Goal: Task Accomplishment & Management: Use online tool/utility

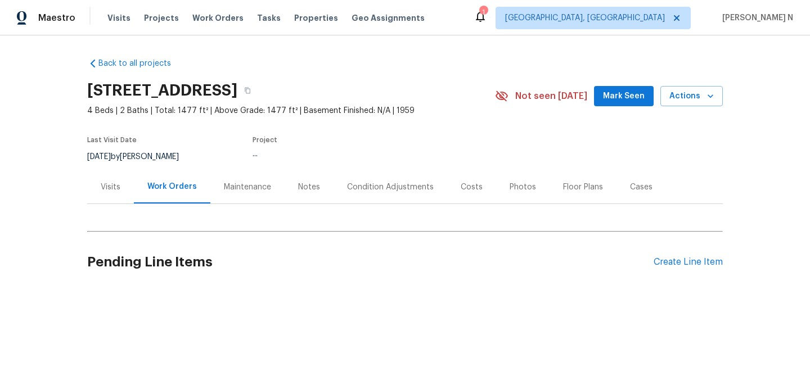
click at [254, 190] on div "Maintenance" at bounding box center [247, 187] width 47 height 11
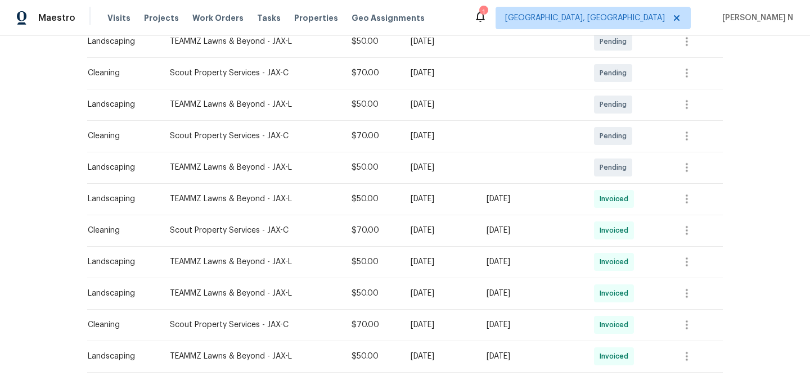
scroll to position [208, 0]
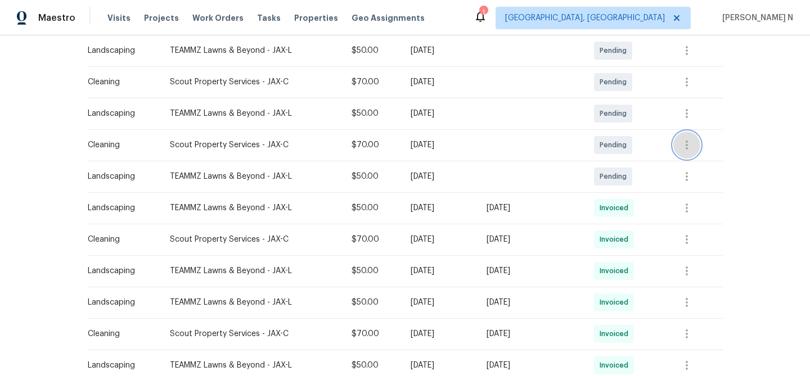
click at [684, 147] on button "button" at bounding box center [686, 145] width 27 height 27
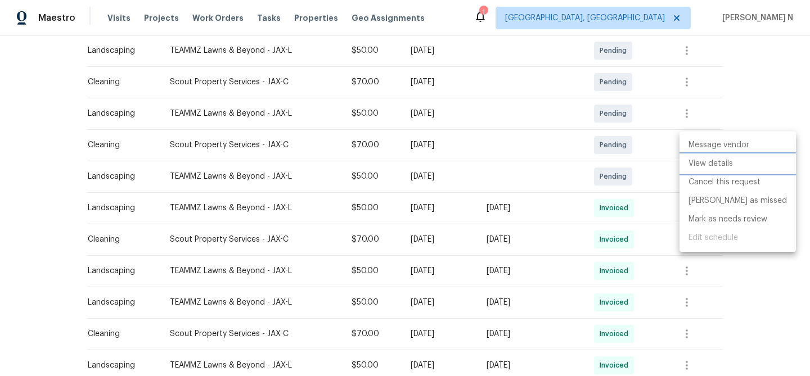
click at [693, 165] on li "View details" at bounding box center [737, 164] width 116 height 19
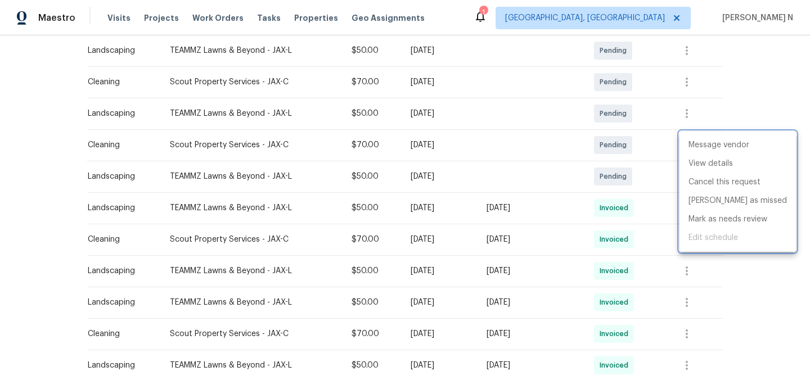
click at [528, 190] on div at bounding box center [405, 188] width 810 height 376
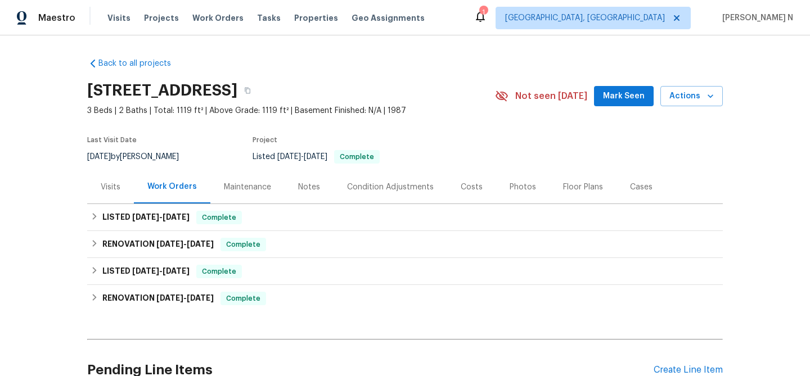
click at [224, 193] on div "Maintenance" at bounding box center [247, 187] width 47 height 11
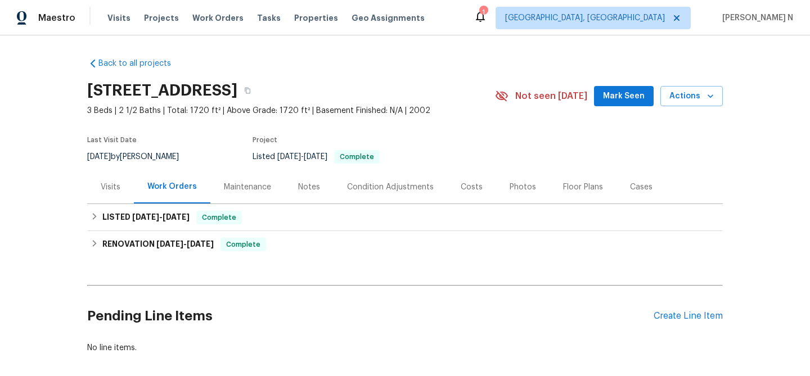
click at [233, 190] on div "Maintenance" at bounding box center [247, 187] width 47 height 11
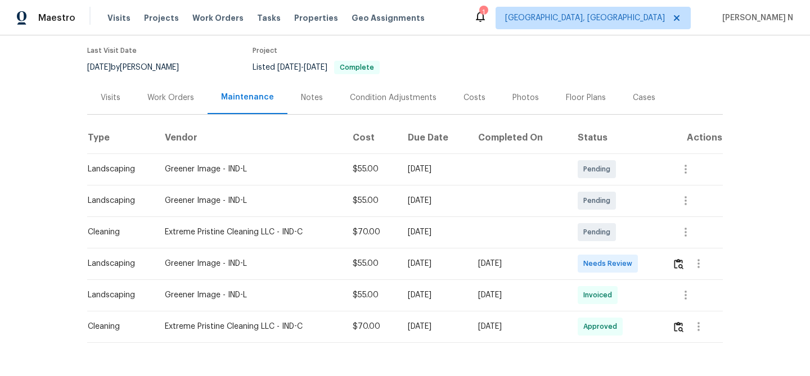
scroll to position [124, 0]
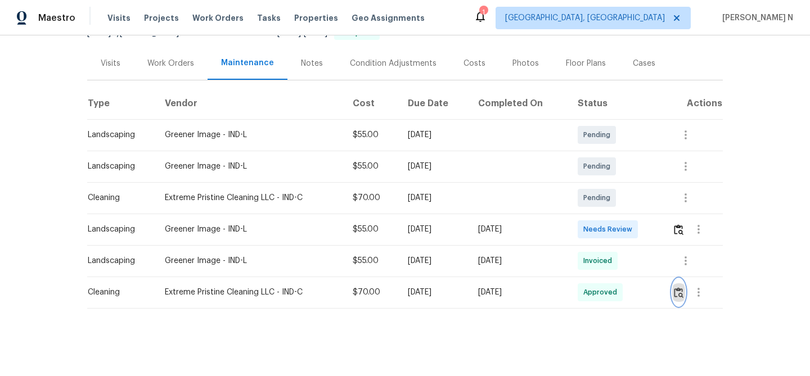
click at [681, 289] on img "button" at bounding box center [679, 292] width 10 height 11
click at [506, 238] on td "Wed, Oct 01 2025" at bounding box center [519, 229] width 100 height 31
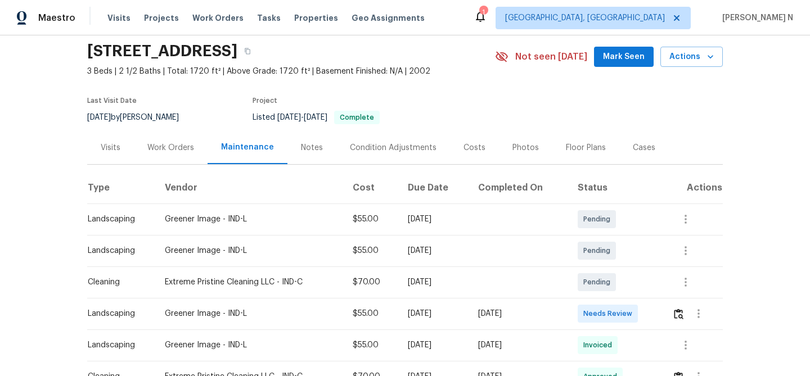
scroll to position [0, 0]
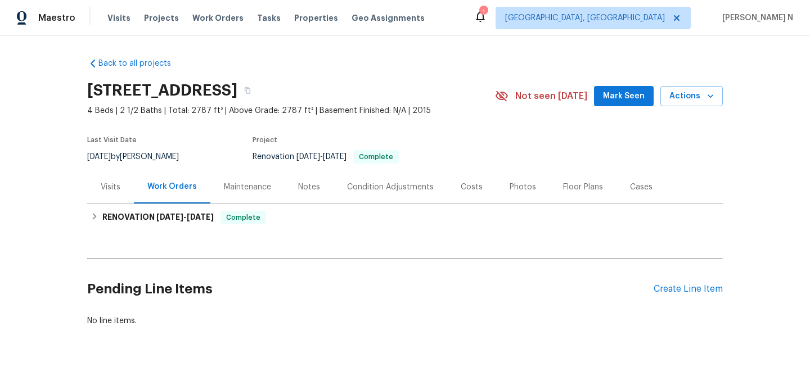
click at [238, 180] on div "Maintenance" at bounding box center [247, 186] width 74 height 33
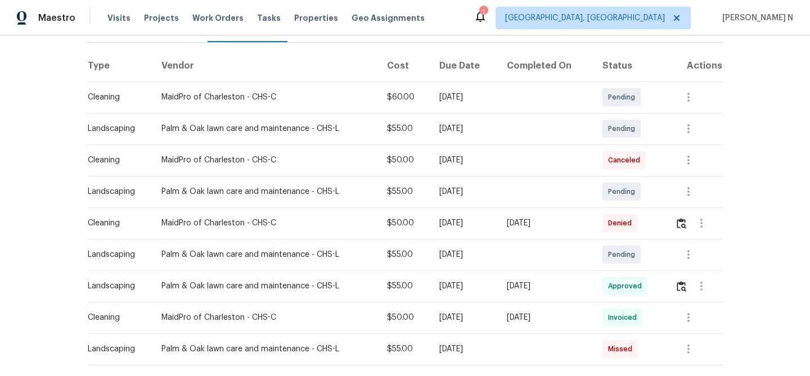
scroll to position [172, 0]
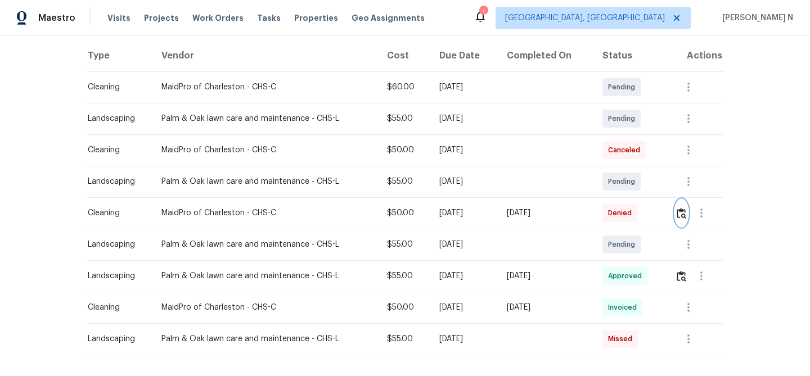
click at [683, 216] on img "button" at bounding box center [682, 213] width 10 height 11
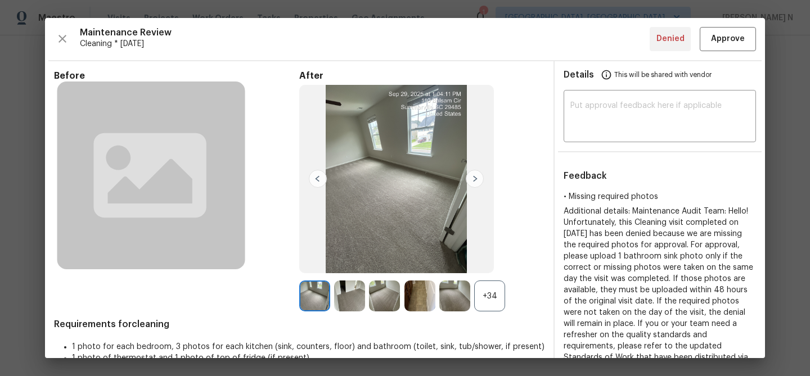
click at [493, 303] on div "+34" at bounding box center [489, 296] width 31 height 31
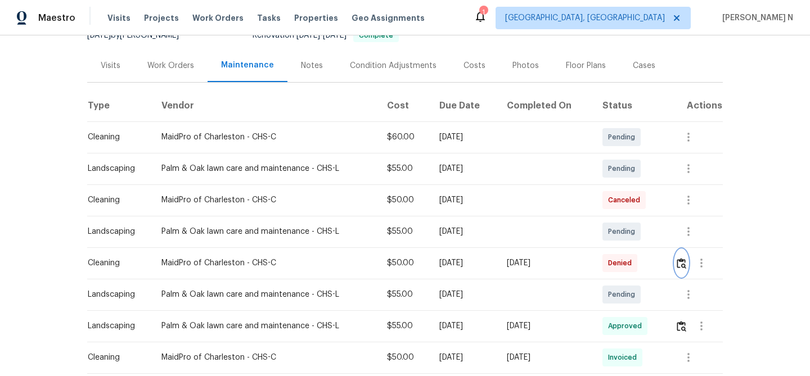
scroll to position [163, 0]
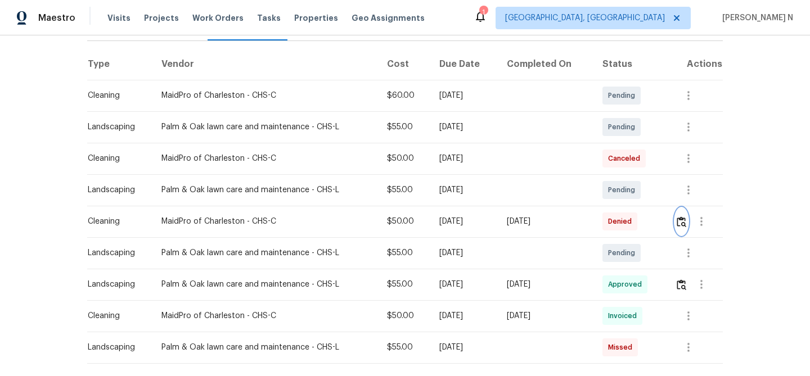
click at [678, 219] on button "button" at bounding box center [681, 221] width 13 height 27
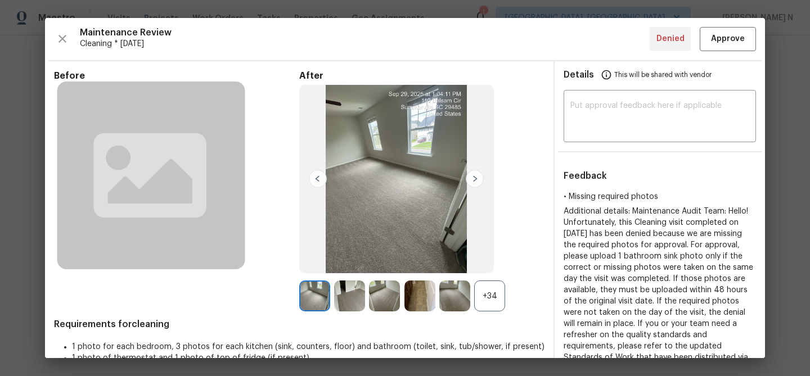
click at [494, 296] on div "+34" at bounding box center [489, 296] width 31 height 31
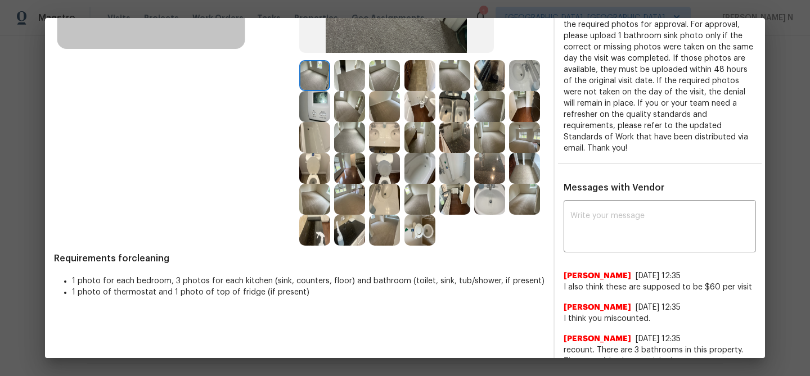
scroll to position [258, 0]
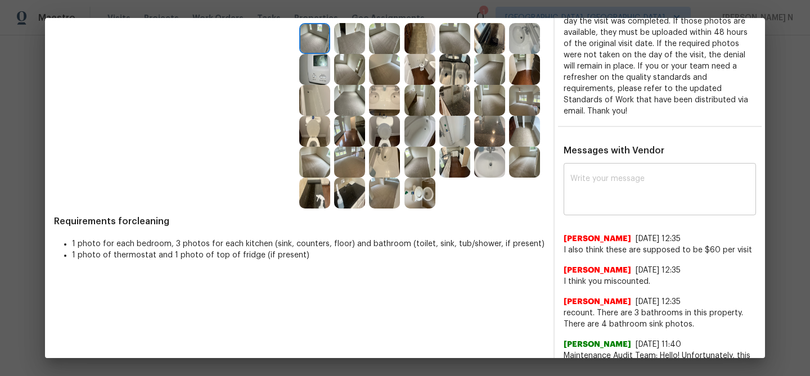
click at [594, 205] on textarea at bounding box center [659, 190] width 179 height 31
paste textarea "Maintenance Audit Team: Hello! Thank you for uploading the photo, after further…"
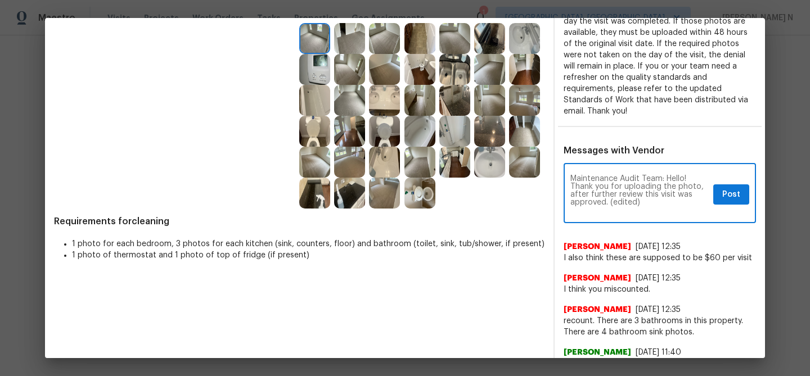
scroll to position [0, 0]
drag, startPoint x: 609, startPoint y: 203, endPoint x: 647, endPoint y: 202, distance: 38.3
click at [647, 202] on textarea "Maintenance Audit Team: Hello! Thank you for uploading the photo, after further…" at bounding box center [639, 194] width 138 height 39
type textarea "Maintenance Audit Team: Hello! Thank you for uploading the photo, after further…"
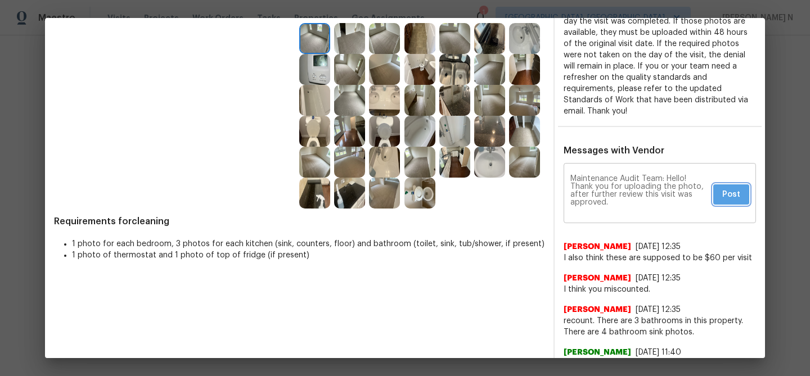
click at [724, 191] on span "Post" at bounding box center [731, 195] width 18 height 14
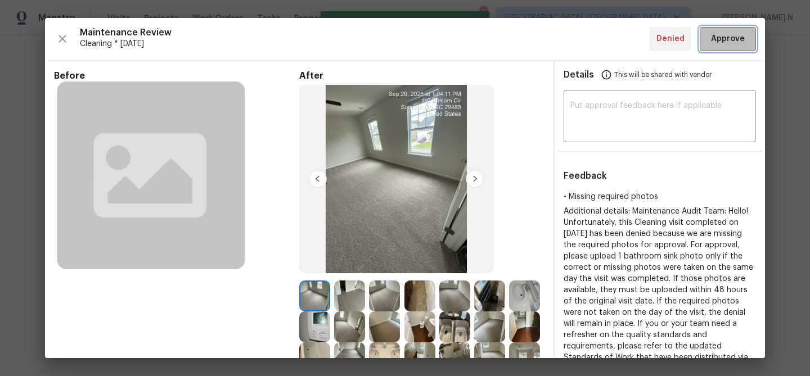
click at [724, 41] on span "Approve" at bounding box center [728, 39] width 34 height 14
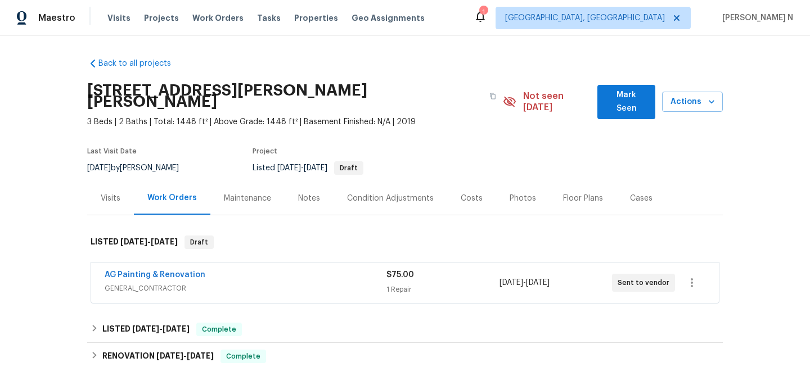
click at [238, 193] on div "Maintenance" at bounding box center [247, 198] width 47 height 11
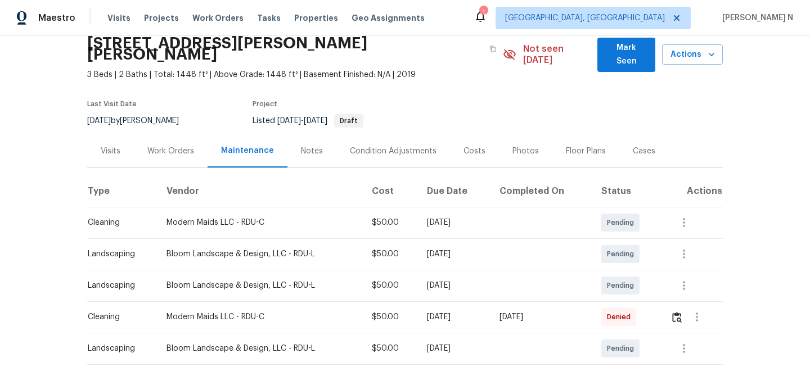
scroll to position [92, 0]
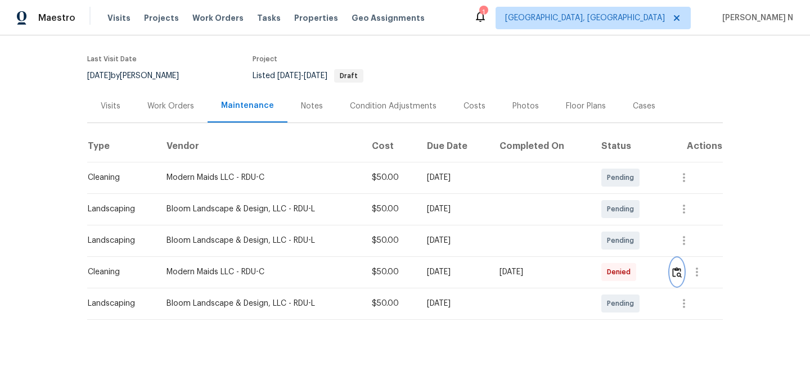
click at [682, 267] on img "button" at bounding box center [677, 272] width 10 height 11
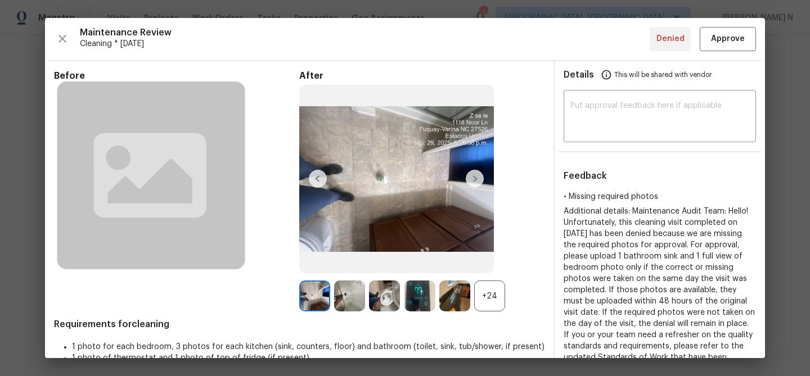
click at [480, 303] on div "+24" at bounding box center [489, 296] width 31 height 31
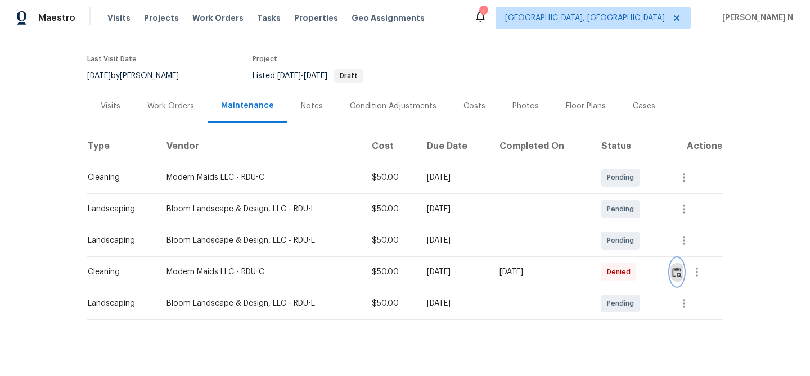
click at [678, 267] on img "button" at bounding box center [677, 272] width 10 height 11
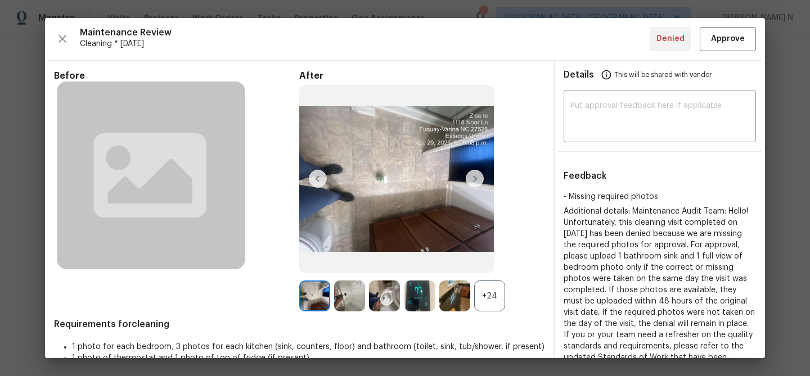
click at [494, 303] on div "+24" at bounding box center [489, 296] width 31 height 31
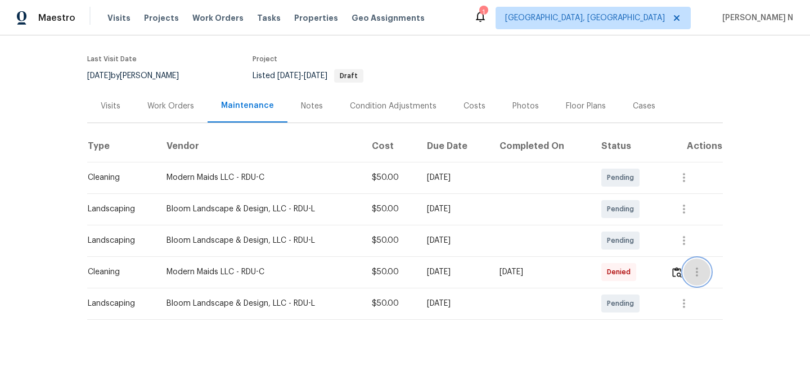
click at [688, 259] on button "button" at bounding box center [696, 272] width 27 height 27
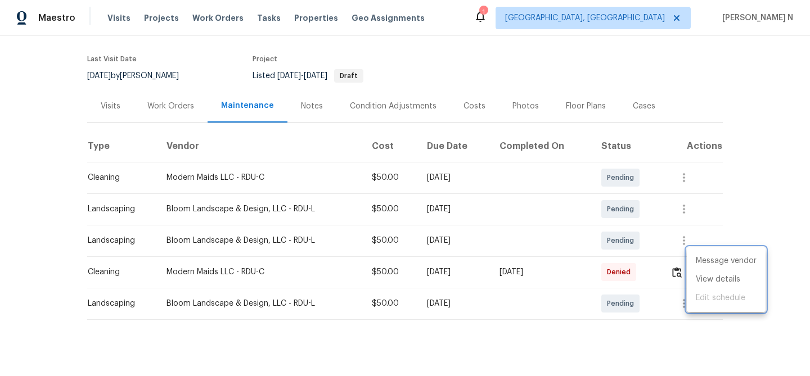
click at [675, 260] on div at bounding box center [405, 188] width 810 height 376
click at [675, 260] on div "Message vendor View details Edit schedule" at bounding box center [405, 188] width 810 height 376
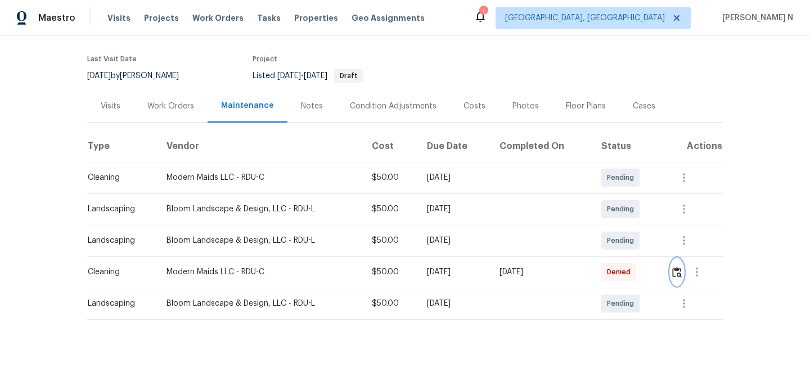
click at [675, 267] on img "button" at bounding box center [677, 272] width 10 height 11
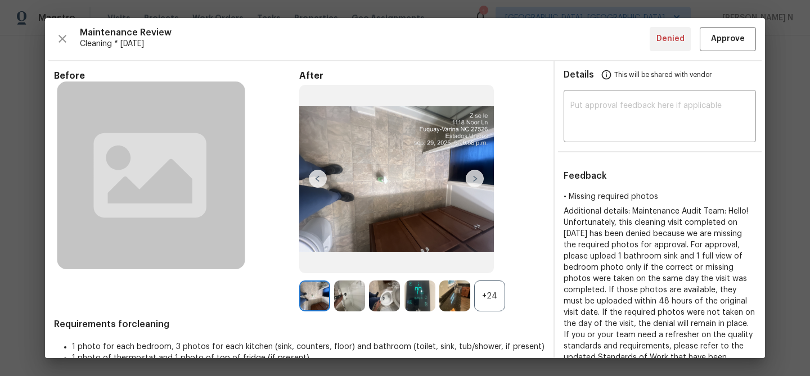
click at [479, 299] on div "+24" at bounding box center [489, 296] width 31 height 31
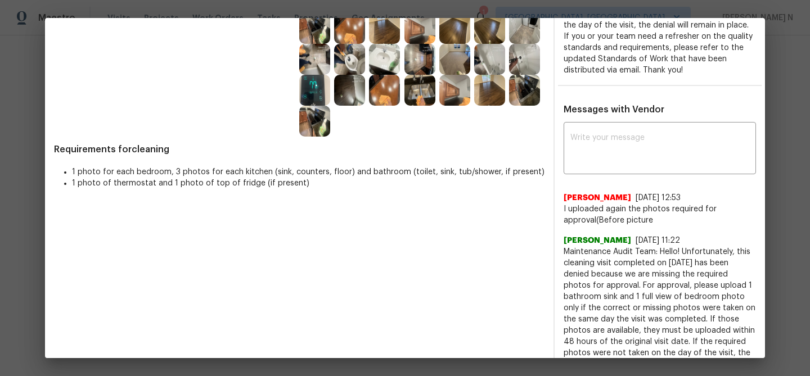
scroll to position [395, 0]
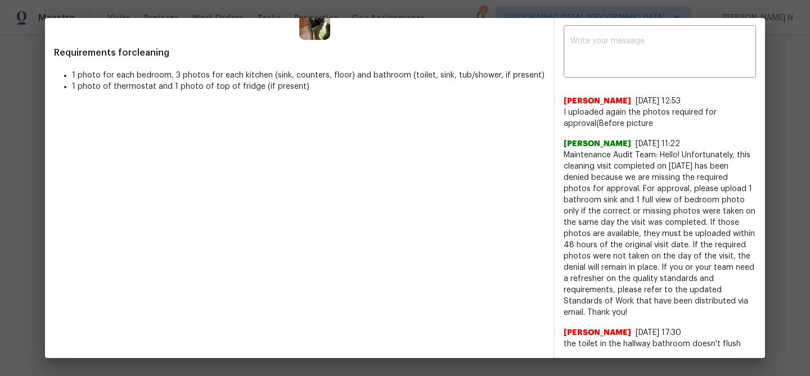
click at [569, 156] on span "Maintenance Audit Team: Hello! Unfortunately, this cleaning visit completed on …" at bounding box center [660, 234] width 192 height 169
drag, startPoint x: 569, startPoint y: 156, endPoint x: 679, endPoint y: 151, distance: 110.9
click at [679, 151] on span "Maintenance Audit Team: Hello! Unfortunately, this cleaning visit completed on …" at bounding box center [660, 234] width 192 height 169
copy span "Maintenance Audit Team: Hello!"
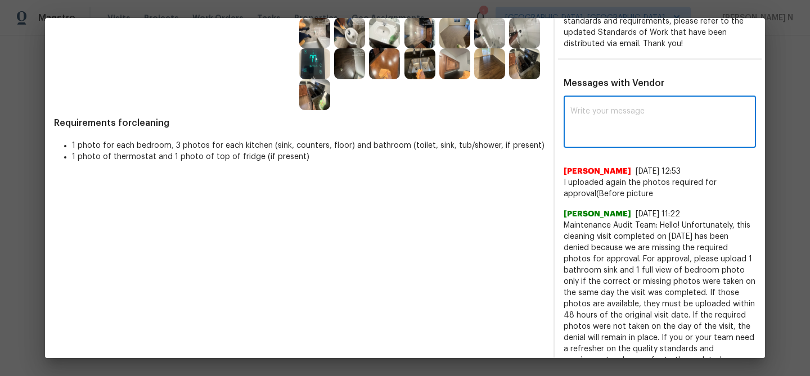
click at [624, 122] on textarea at bounding box center [659, 122] width 179 height 31
paste textarea "Maintenance Audit Team: Hello!"
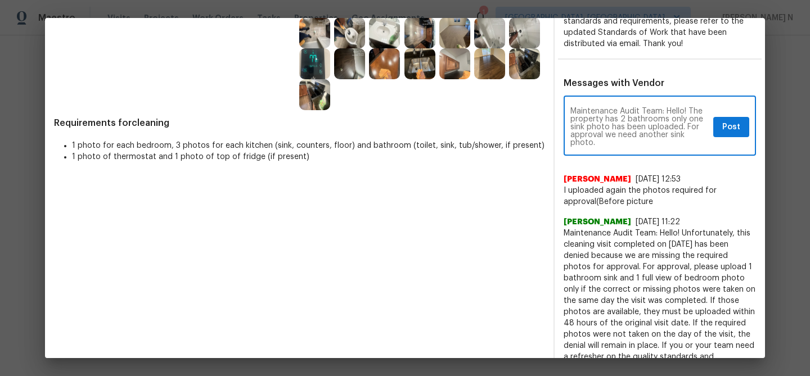
paste textarea "As per our updated SWO the photos must be uploaded within 48 hours of the origi…"
type textarea "Maintenance Audit Team: Hello! The property has 2 bathrooms only one sink photo…"
click at [739, 129] on span "Post" at bounding box center [731, 127] width 18 height 14
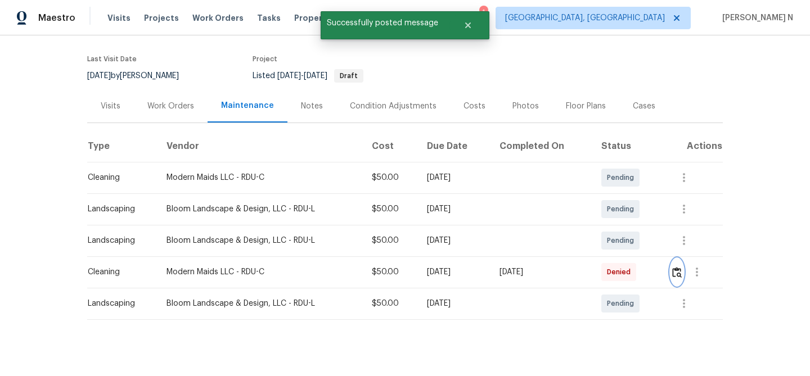
scroll to position [0, 0]
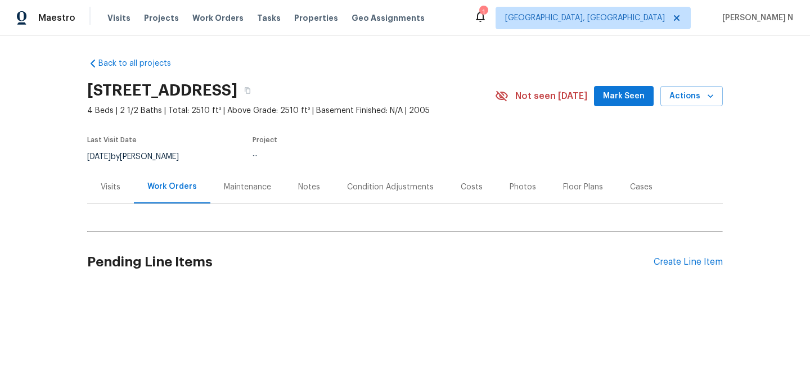
click at [226, 203] on div "Maintenance" at bounding box center [247, 186] width 74 height 33
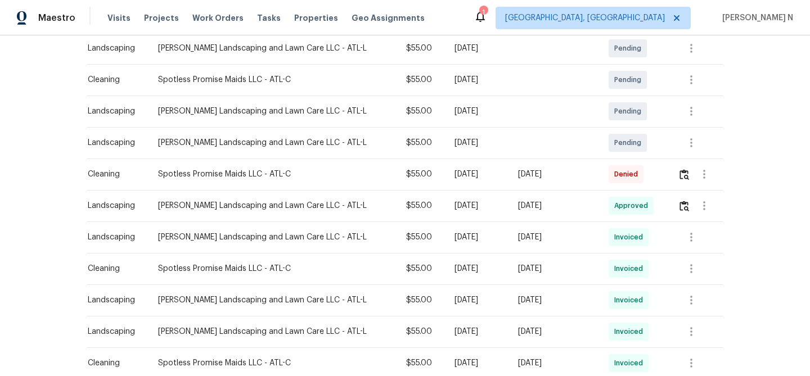
scroll to position [225, 0]
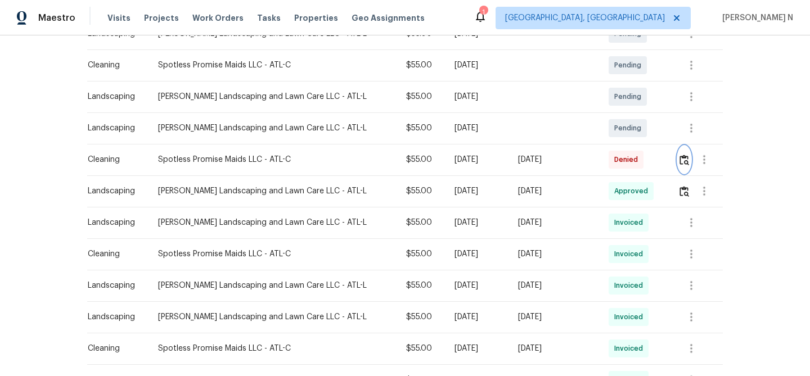
click at [686, 163] on img "button" at bounding box center [684, 160] width 10 height 11
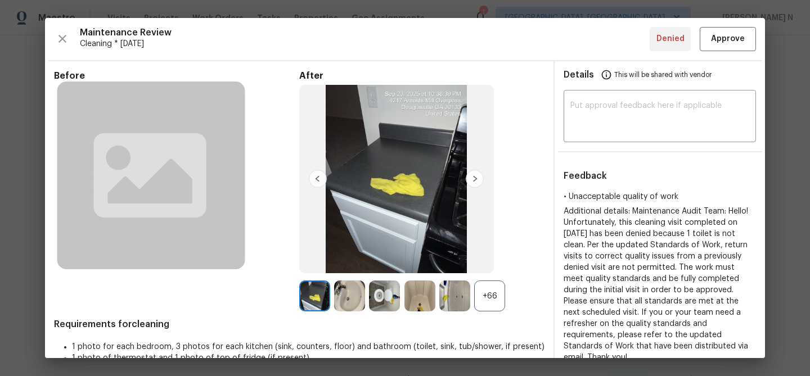
click at [492, 308] on div "+66" at bounding box center [489, 296] width 31 height 31
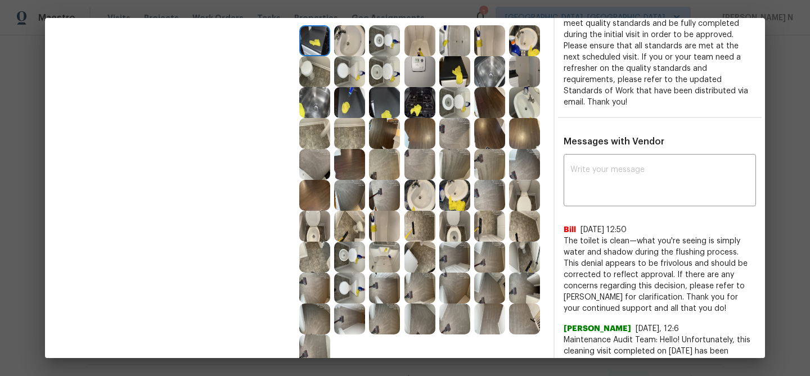
scroll to position [283, 0]
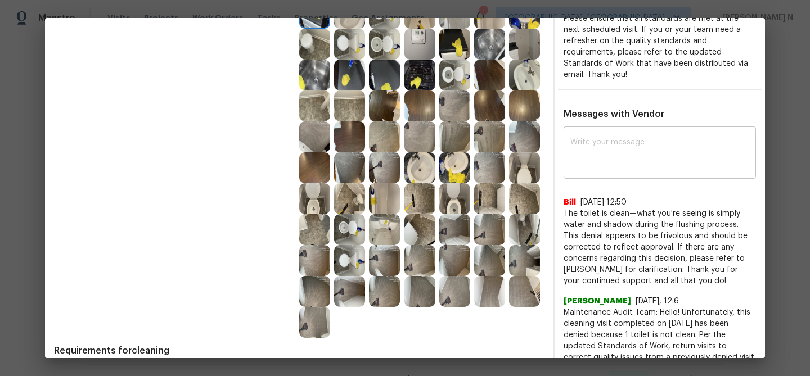
click at [606, 155] on textarea at bounding box center [659, 153] width 179 height 31
paste textarea "Maintenance Audit Team: Hello! Thank you for the feedback after further review …"
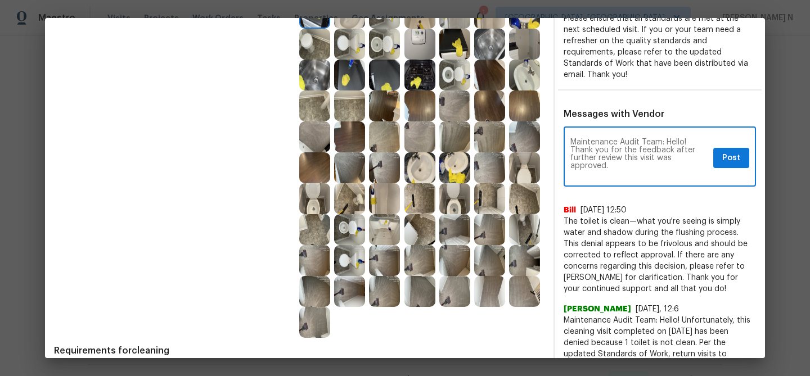
scroll to position [0, 0]
type textarea "Maintenance Audit Team: Hello! Thank you for the feedback after further review …"
click at [726, 151] on span "Post" at bounding box center [731, 158] width 18 height 14
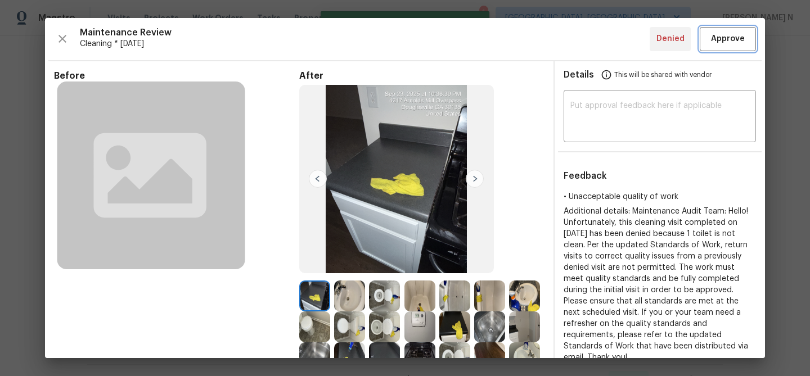
click at [729, 38] on span "Approve" at bounding box center [728, 39] width 34 height 14
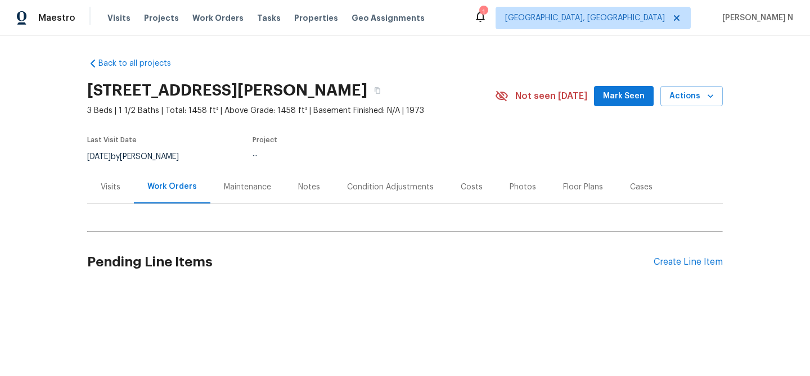
click at [236, 195] on div "Maintenance" at bounding box center [247, 186] width 74 height 33
click at [238, 185] on div "Maintenance" at bounding box center [247, 187] width 47 height 11
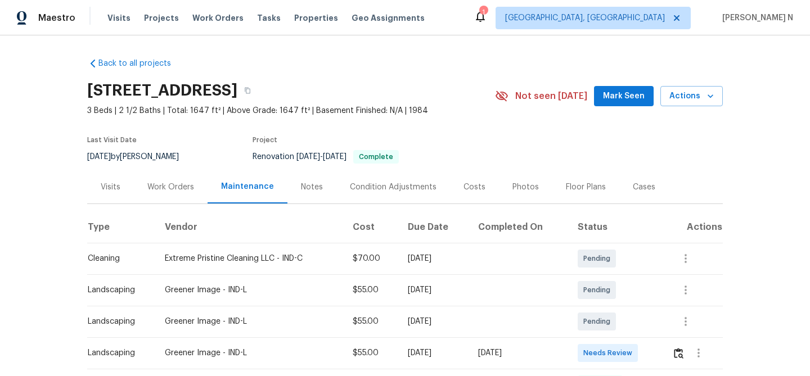
scroll to position [92, 0]
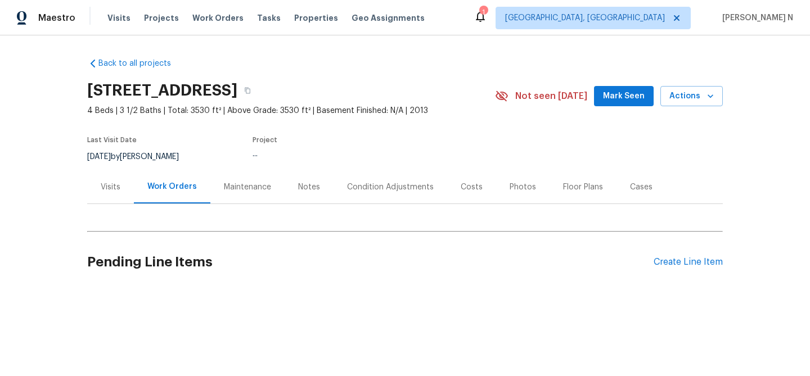
click at [241, 182] on div "Maintenance" at bounding box center [247, 187] width 47 height 11
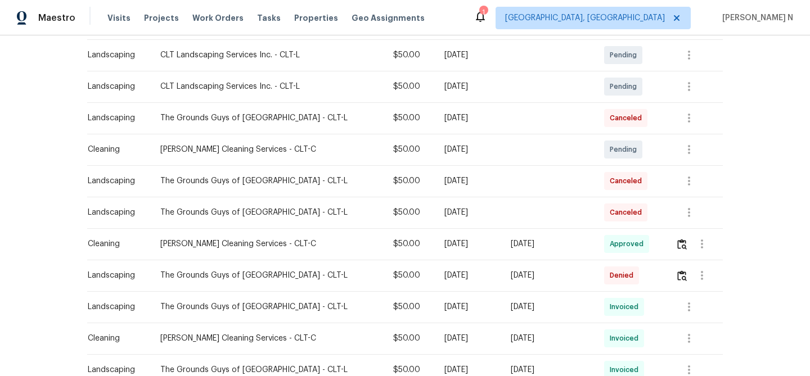
scroll to position [237, 0]
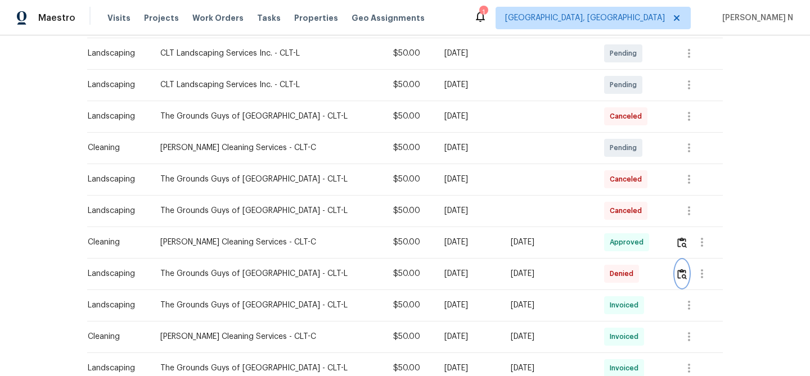
click at [682, 269] on img "button" at bounding box center [682, 274] width 10 height 11
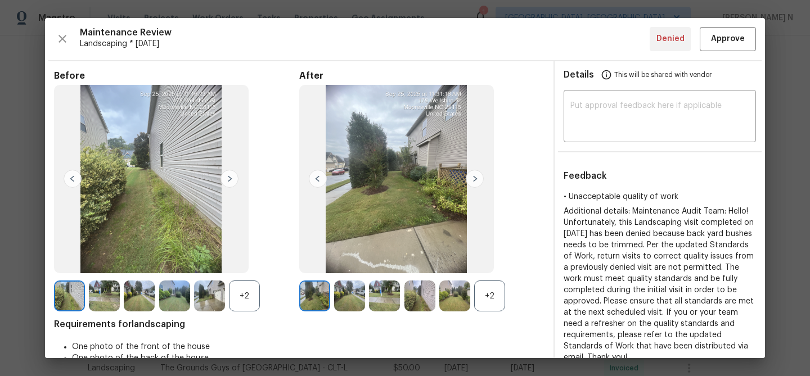
click at [491, 302] on div "+2" at bounding box center [489, 296] width 31 height 31
click at [255, 300] on div "+2" at bounding box center [244, 296] width 31 height 31
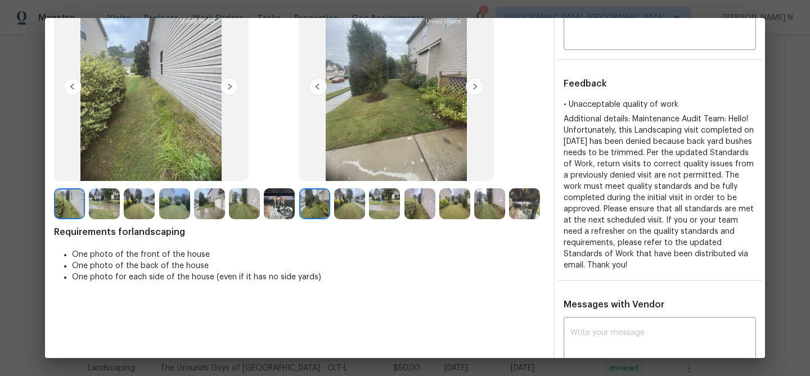
scroll to position [79, 0]
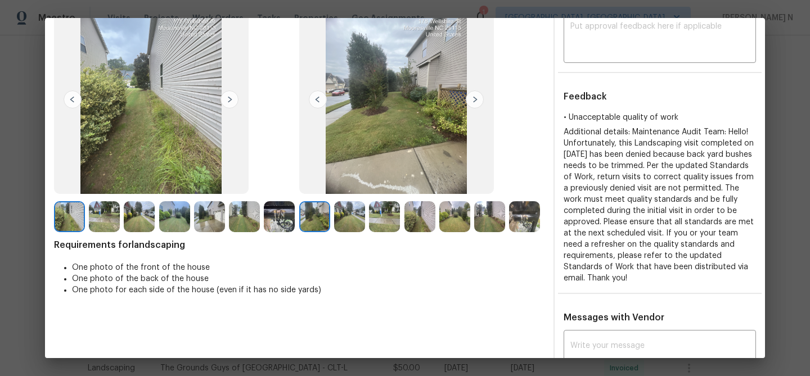
click at [459, 220] on img at bounding box center [454, 216] width 31 height 31
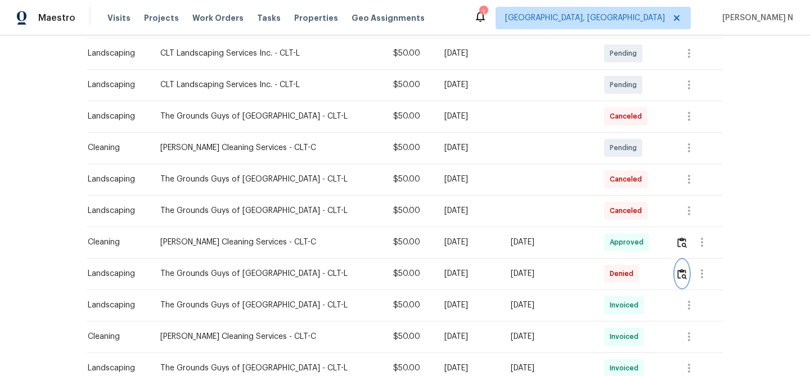
scroll to position [0, 0]
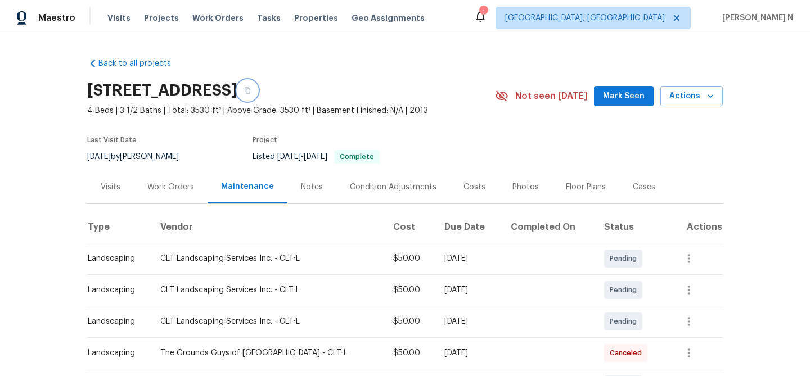
click at [258, 89] on button "button" at bounding box center [247, 90] width 20 height 20
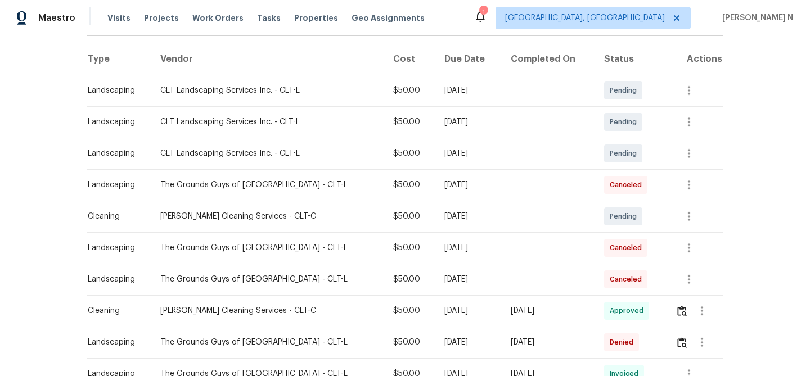
scroll to position [196, 0]
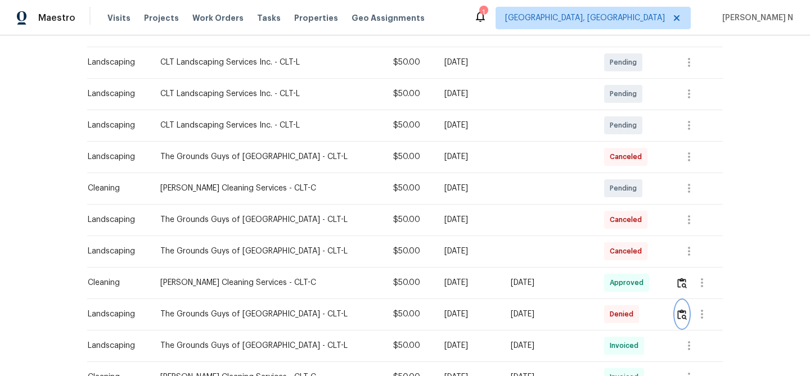
click at [677, 317] on img "button" at bounding box center [682, 314] width 10 height 11
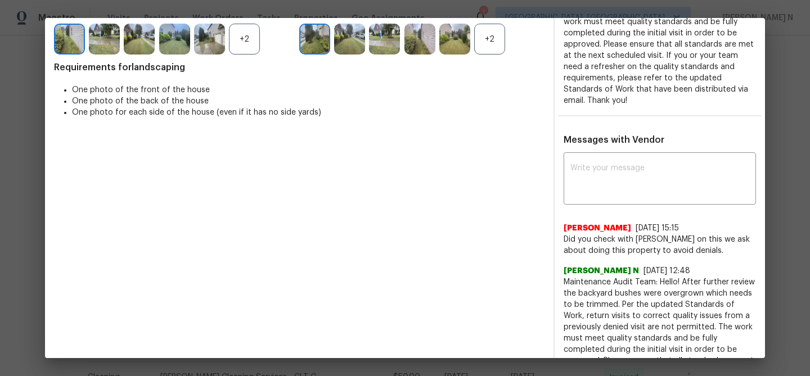
scroll to position [261, 0]
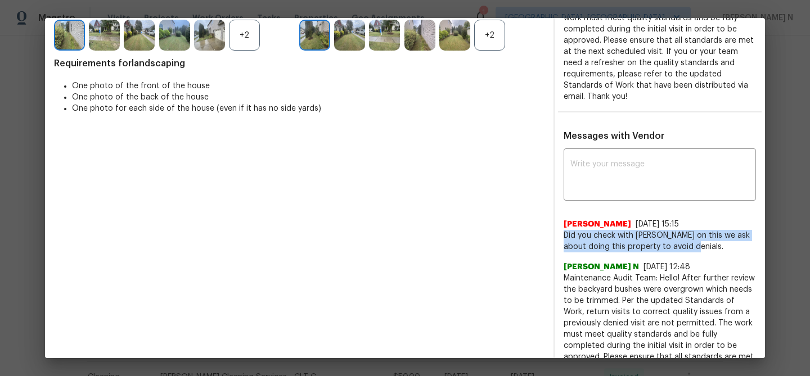
drag, startPoint x: 565, startPoint y: 235, endPoint x: 694, endPoint y: 247, distance: 129.9
click at [694, 247] on span "Did you check with Madison on this we ask about doing this property to avoid de…" at bounding box center [660, 241] width 192 height 22
copy span "Did you check with Madison on this we ask about doing this property to avoid de…"
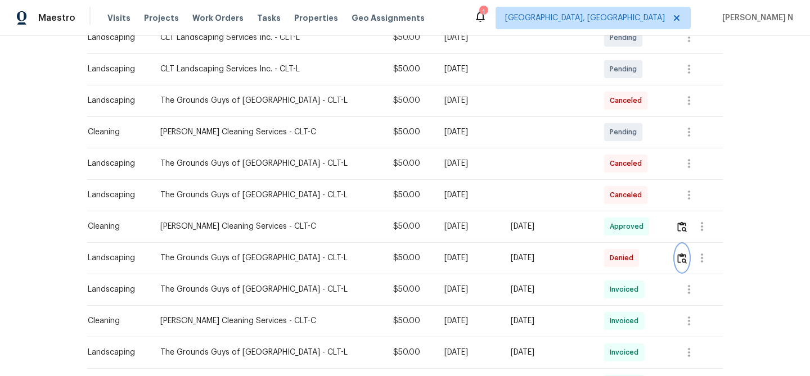
scroll to position [285, 0]
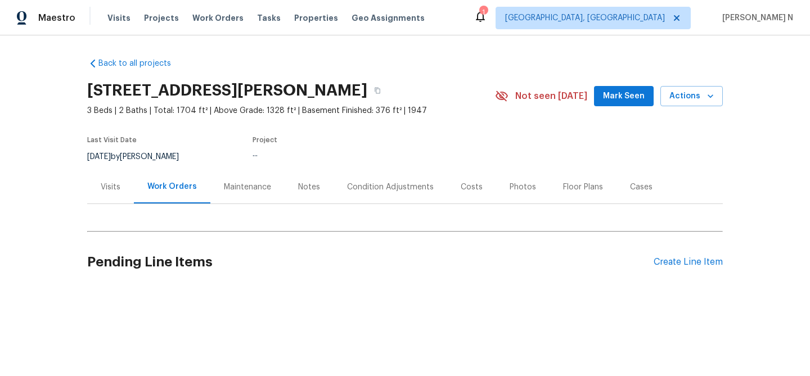
click at [242, 191] on div "Back to all projects [STREET_ADDRESS][PERSON_NAME] 3 Beds | 2 Baths | Total: 17…" at bounding box center [405, 173] width 636 height 249
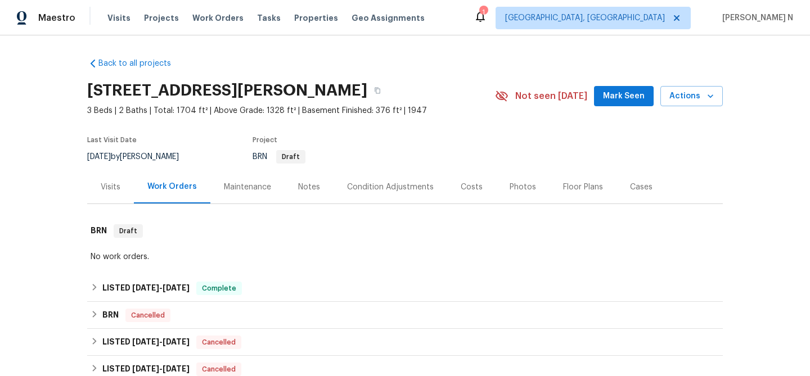
click at [261, 190] on div "Maintenance" at bounding box center [247, 187] width 47 height 11
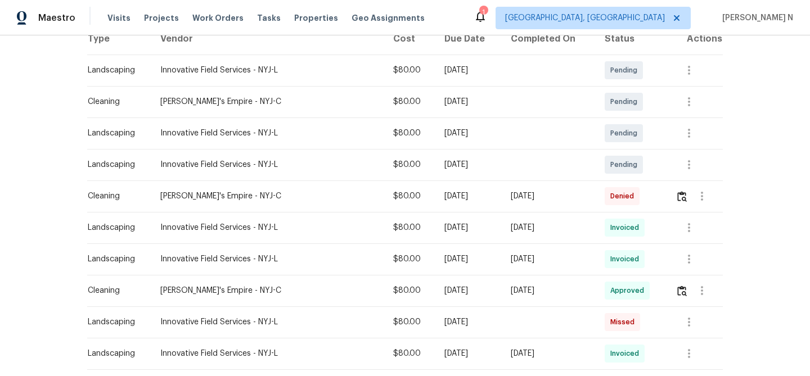
scroll to position [200, 0]
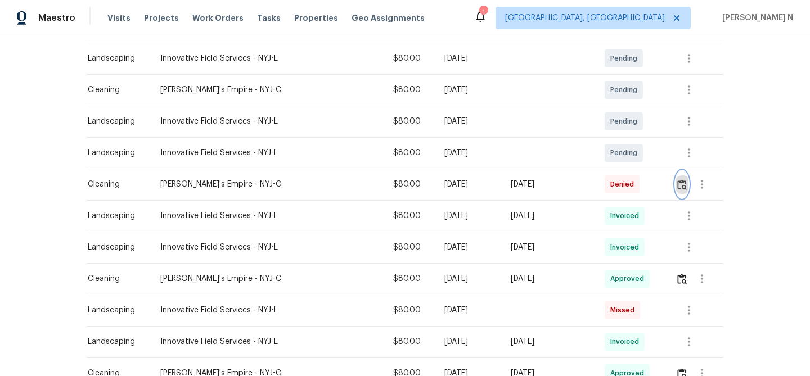
click at [678, 183] on img "button" at bounding box center [682, 184] width 10 height 11
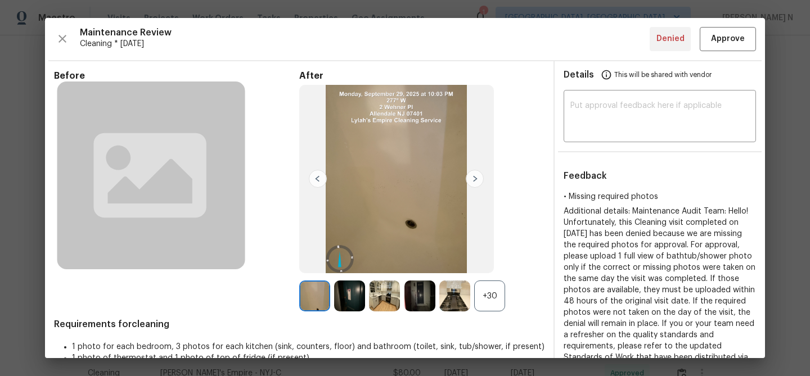
click at [492, 301] on div "+30" at bounding box center [489, 296] width 31 height 31
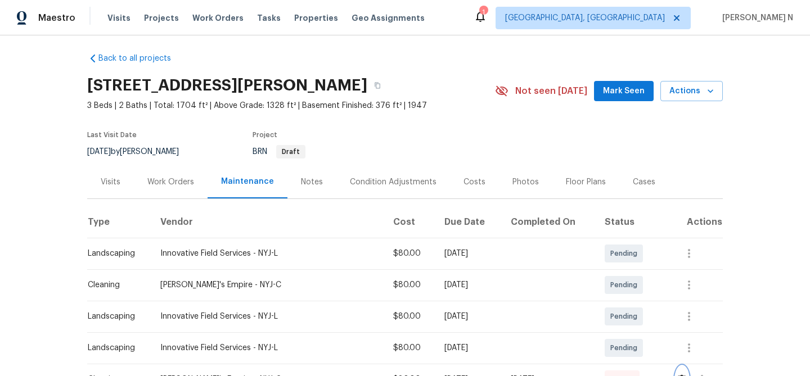
scroll to position [45, 0]
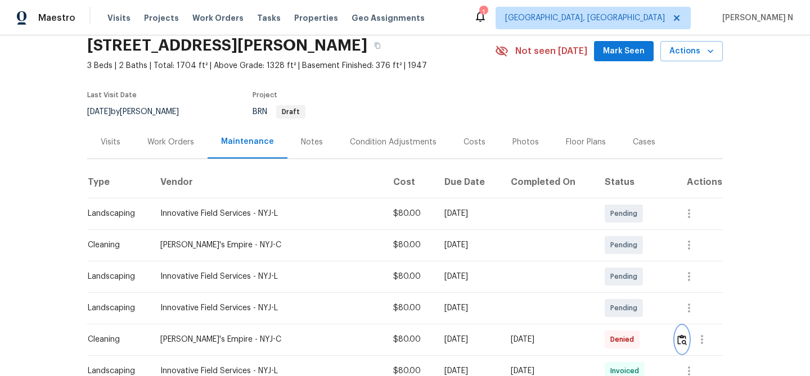
click at [679, 341] on img "button" at bounding box center [682, 340] width 10 height 11
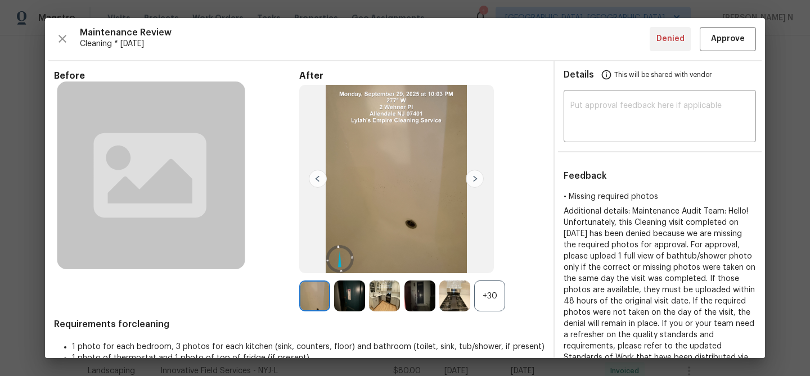
click at [493, 305] on div "+30" at bounding box center [489, 296] width 31 height 31
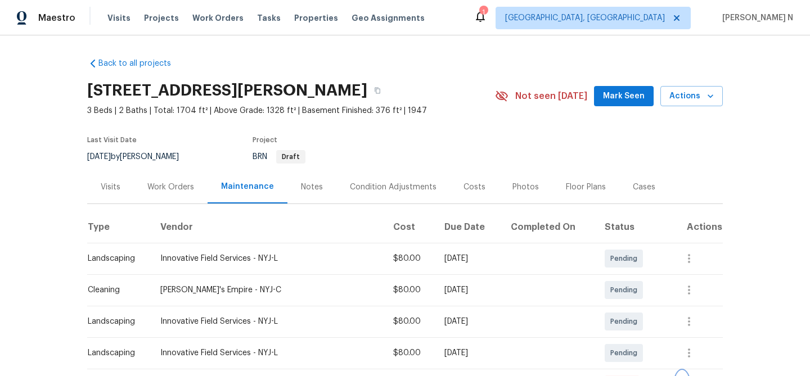
scroll to position [105, 0]
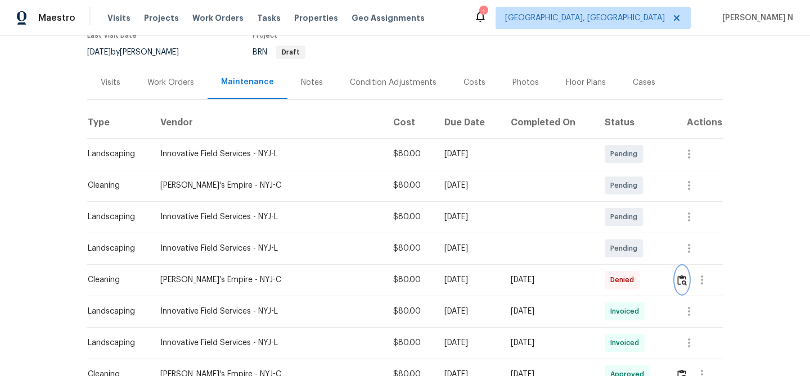
click at [683, 275] on img "button" at bounding box center [682, 280] width 10 height 11
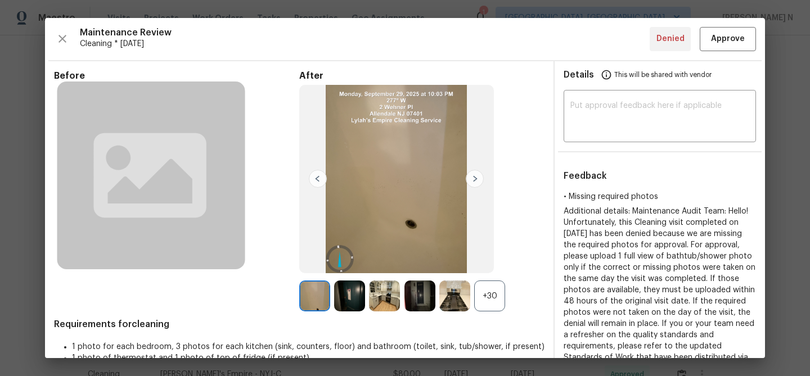
click at [498, 297] on div "+30" at bounding box center [489, 296] width 31 height 31
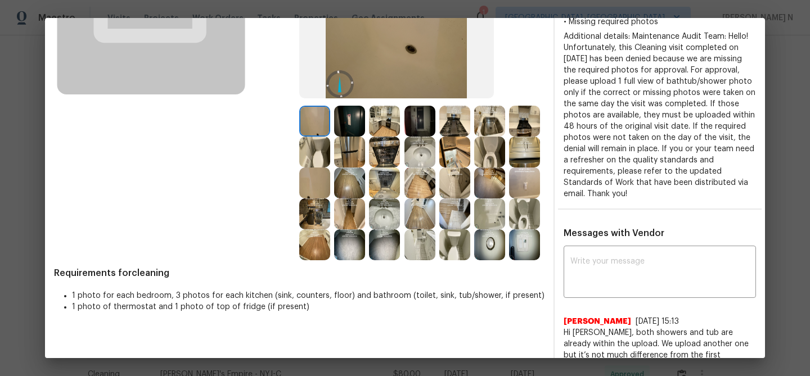
scroll to position [190, 0]
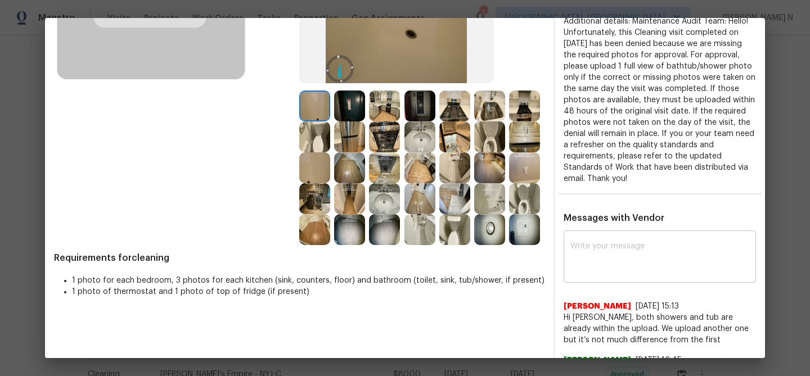
click at [636, 269] on textarea at bounding box center [659, 257] width 179 height 31
paste textarea "Maintenance Audit Team: Hello! Thank you for uploading the photo, after further…"
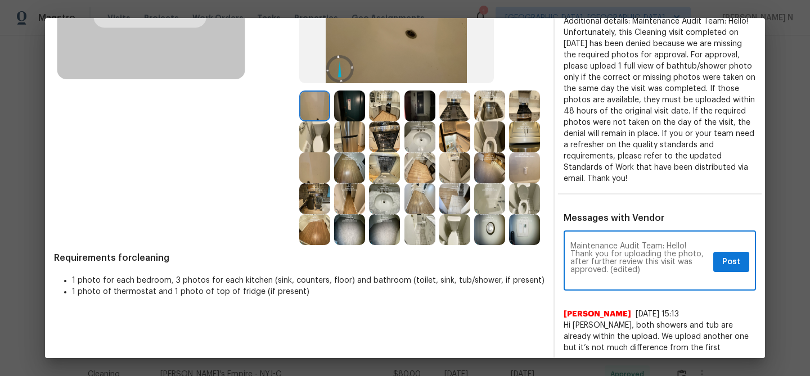
scroll to position [0, 0]
drag, startPoint x: 607, startPoint y: 265, endPoint x: 651, endPoint y: 265, distance: 44.4
click at [651, 265] on textarea "Maintenance Audit Team: Hello! Thank you for uploading the photo, after further…" at bounding box center [639, 261] width 138 height 39
type textarea "Maintenance Audit Team: Hello! Thank you for uploading the photo, after further…"
click at [720, 267] on button "Post" at bounding box center [731, 262] width 36 height 21
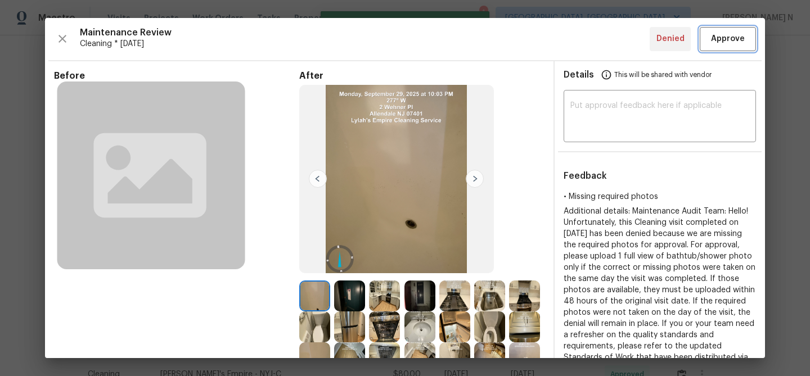
click at [720, 42] on span "Approve" at bounding box center [728, 39] width 34 height 14
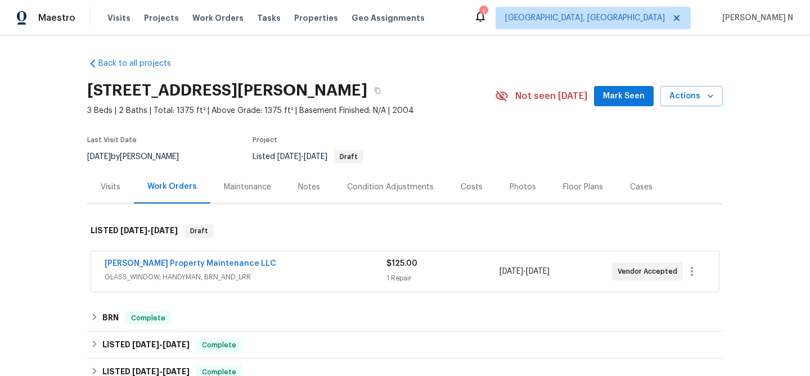
click at [262, 192] on div "Maintenance" at bounding box center [247, 187] width 47 height 11
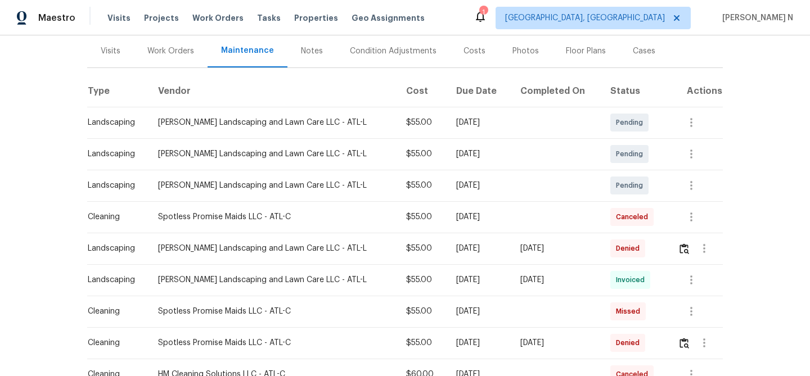
scroll to position [142, 0]
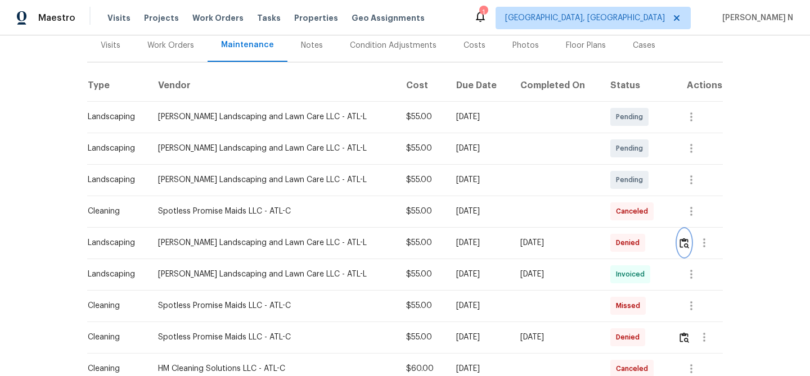
click at [681, 249] on button "button" at bounding box center [684, 242] width 13 height 27
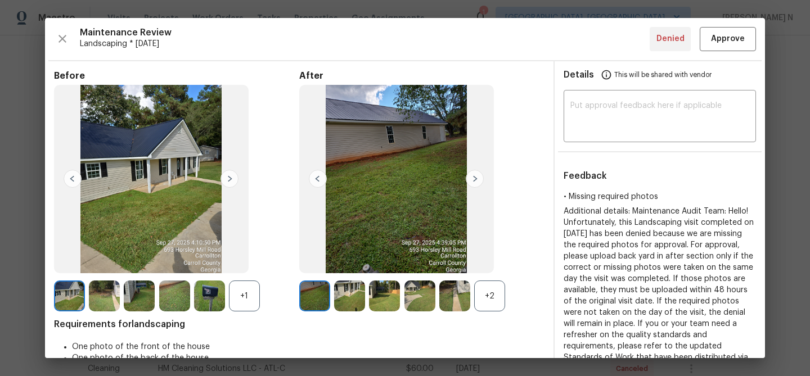
click at [480, 285] on div "+2" at bounding box center [489, 296] width 31 height 31
click at [246, 301] on div "+1" at bounding box center [244, 296] width 31 height 31
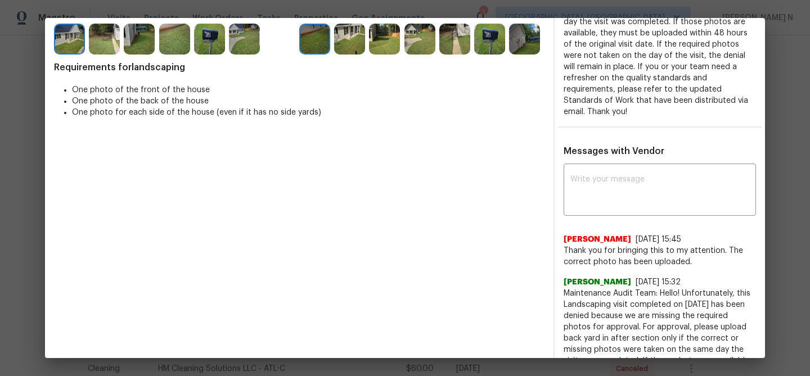
scroll to position [275, 0]
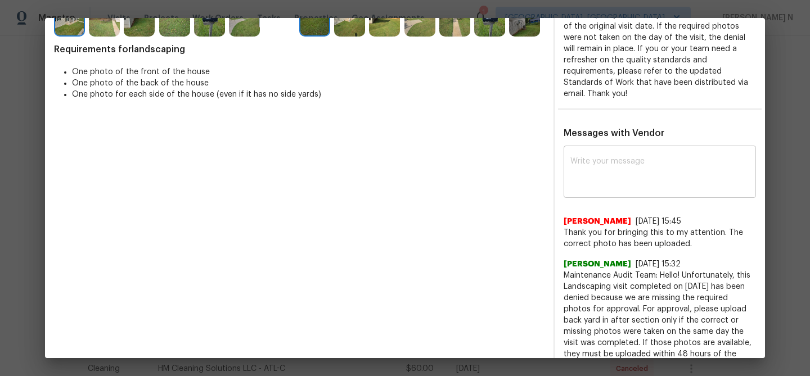
click at [637, 176] on textarea at bounding box center [659, 172] width 179 height 31
paste textarea "Maintenance Audit Team: Hello! Thank you for uploading the photo, after further…"
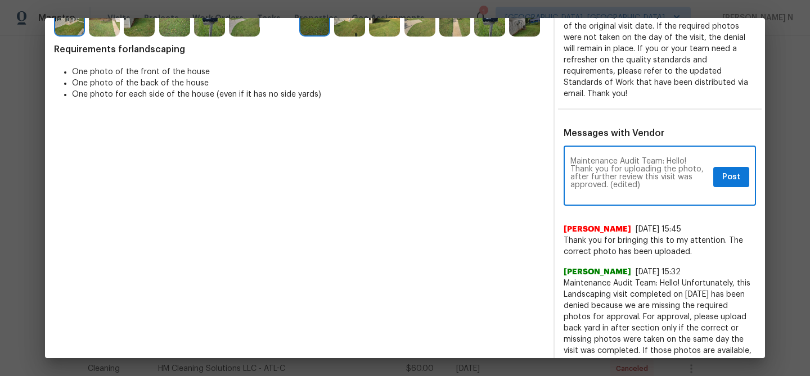
scroll to position [0, 0]
drag, startPoint x: 609, startPoint y: 183, endPoint x: 661, endPoint y: 183, distance: 52.9
click at [661, 183] on textarea "Maintenance Audit Team: Hello! Thank you for uploading the photo, after further…" at bounding box center [639, 176] width 138 height 39
type textarea "Maintenance Audit Team: Hello! Thank you for uploading the photo, after further…"
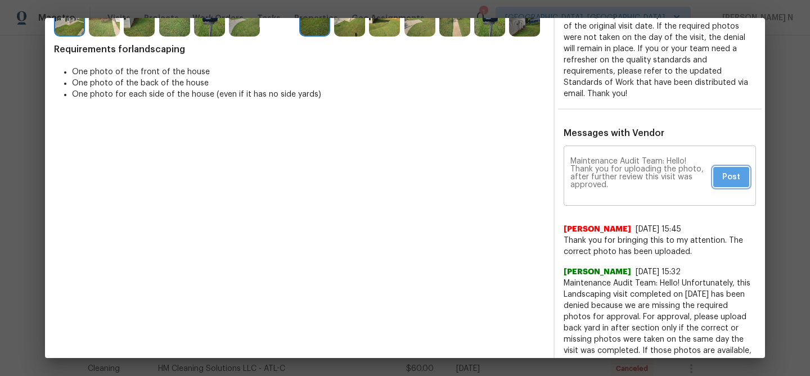
click at [738, 173] on span "Post" at bounding box center [731, 177] width 18 height 14
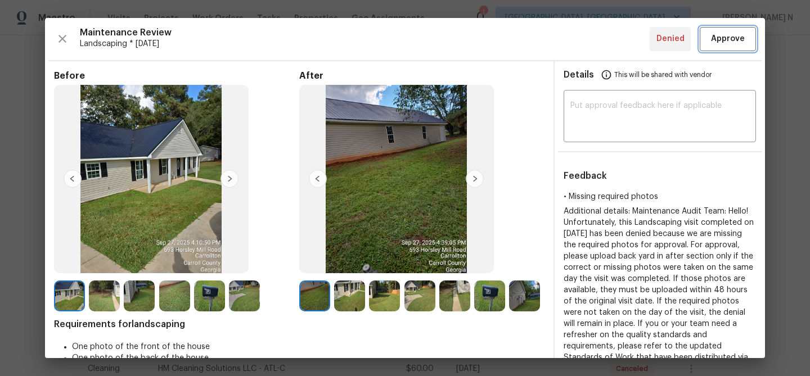
click at [724, 43] on span "Approve" at bounding box center [728, 39] width 34 height 14
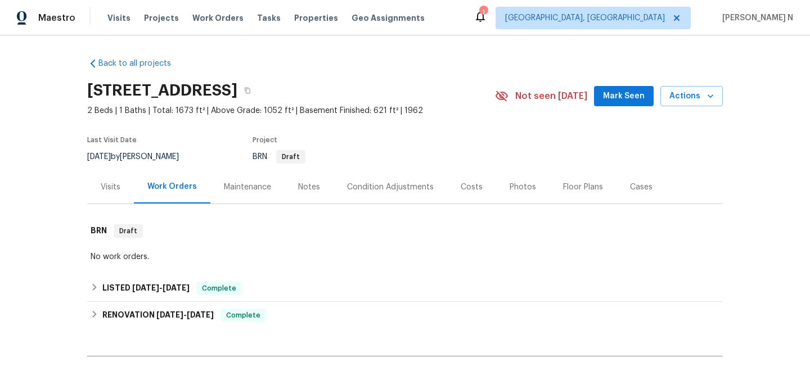
click at [240, 187] on div "Maintenance" at bounding box center [247, 187] width 47 height 11
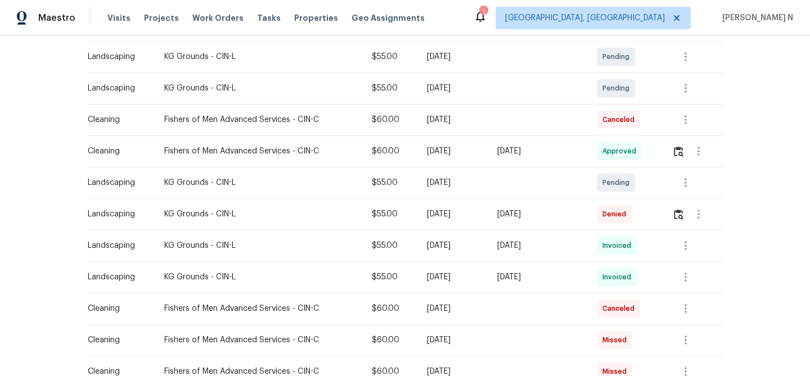
scroll to position [205, 0]
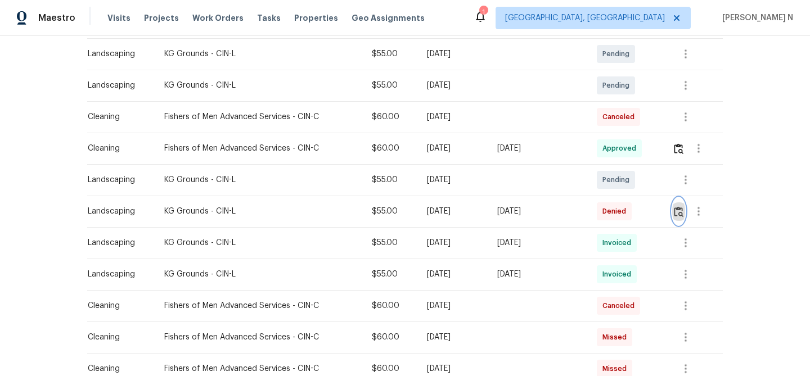
click at [684, 220] on button "button" at bounding box center [678, 211] width 13 height 27
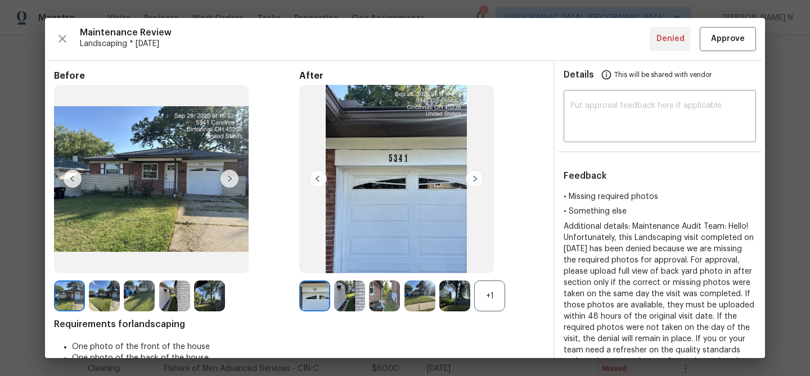
click at [490, 306] on div "+1" at bounding box center [489, 296] width 31 height 31
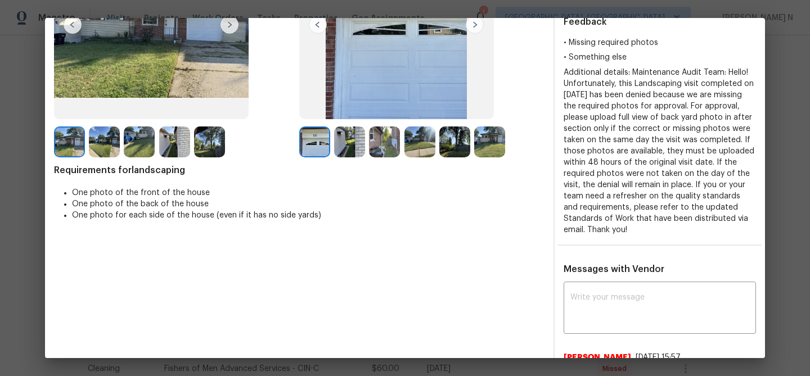
scroll to position [107, 0]
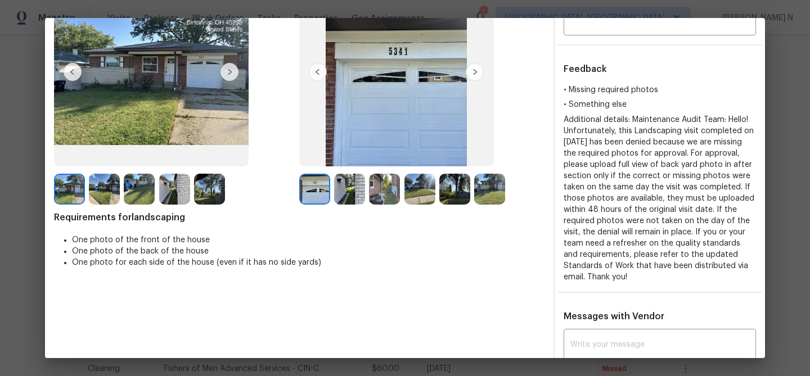
click at [495, 191] on img at bounding box center [489, 189] width 31 height 31
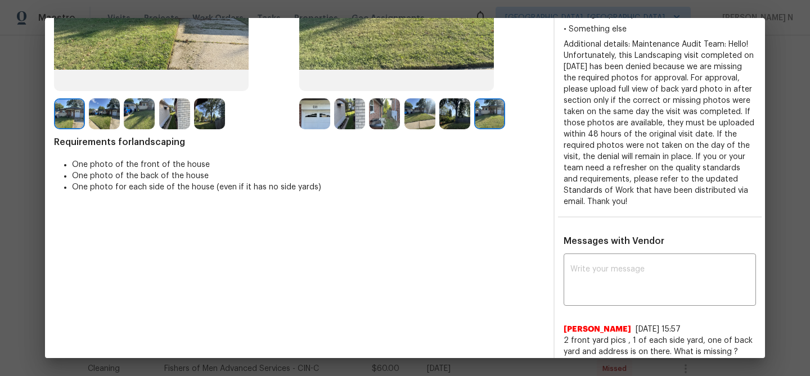
scroll to position [45, 0]
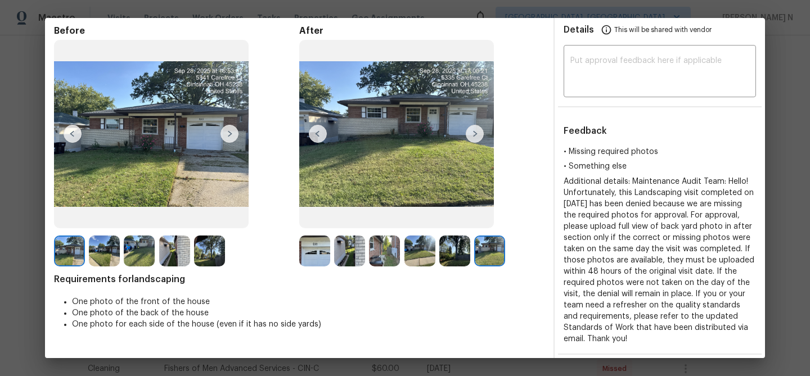
click at [456, 258] on img at bounding box center [454, 251] width 31 height 31
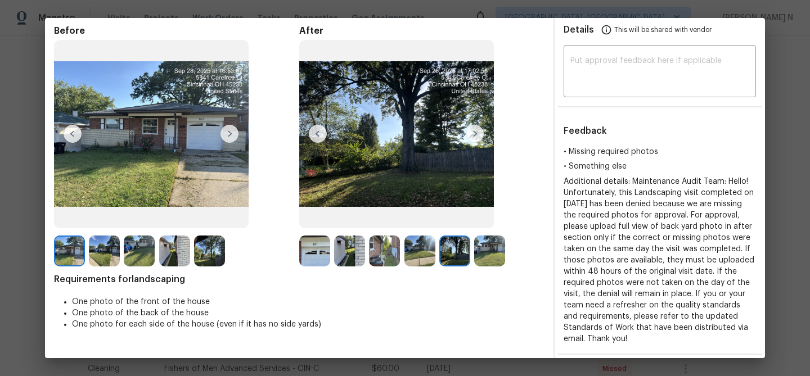
click at [449, 256] on img at bounding box center [454, 251] width 31 height 31
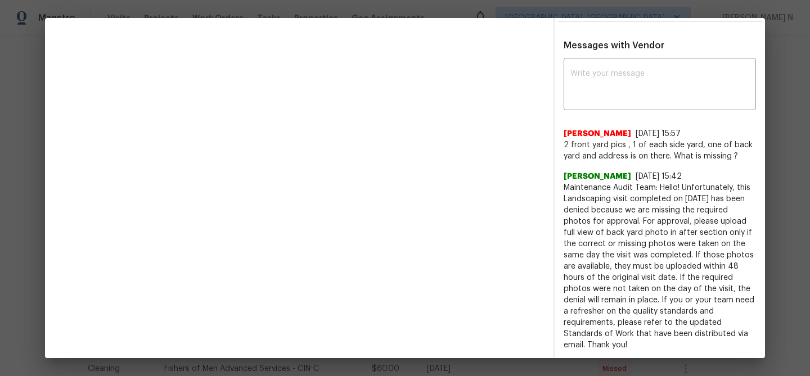
scroll to position [379, 0]
click at [606, 93] on textarea at bounding box center [659, 84] width 179 height 31
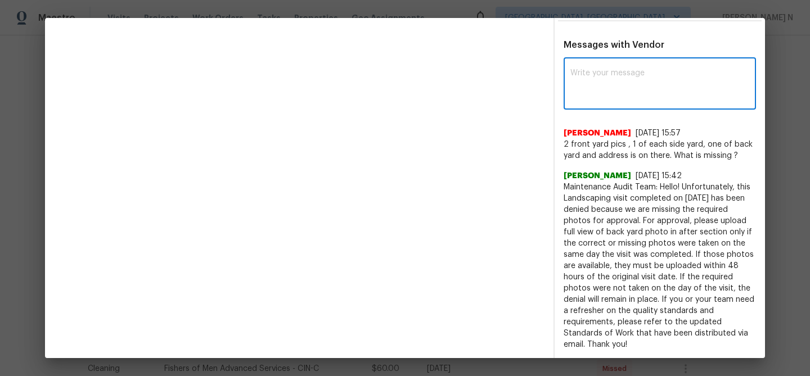
paste textarea "Maintenance Audit Team: Hello! Thank you for the feedback after further review …"
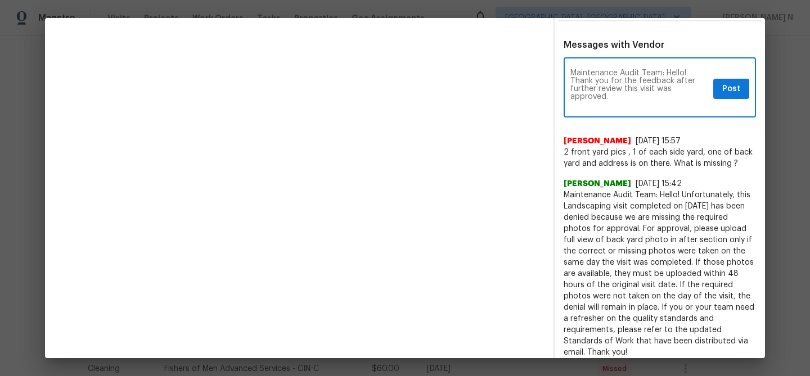
scroll to position [0, 0]
type textarea "Maintenance Audit Team: Hello! Thank you for the feedback after further review …"
click at [741, 94] on button "Post" at bounding box center [731, 89] width 36 height 21
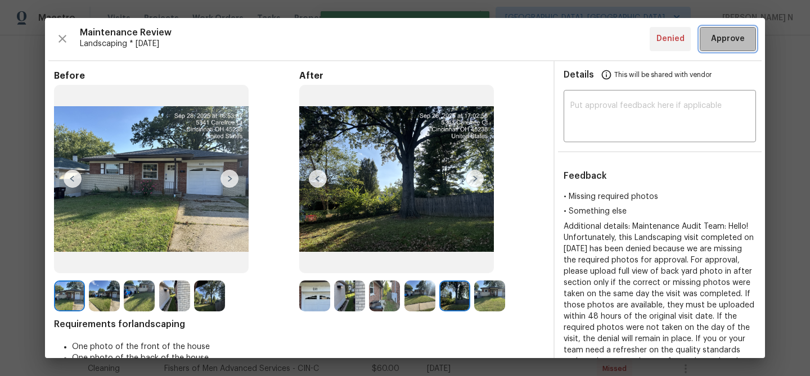
click at [739, 43] on span "Approve" at bounding box center [728, 39] width 34 height 14
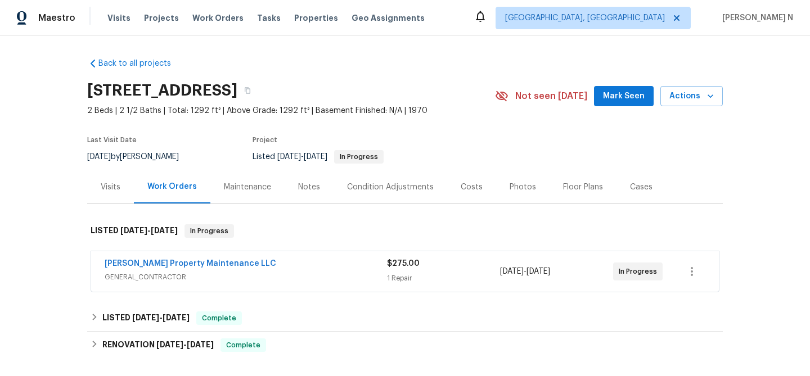
click at [245, 183] on div "Maintenance" at bounding box center [247, 187] width 47 height 11
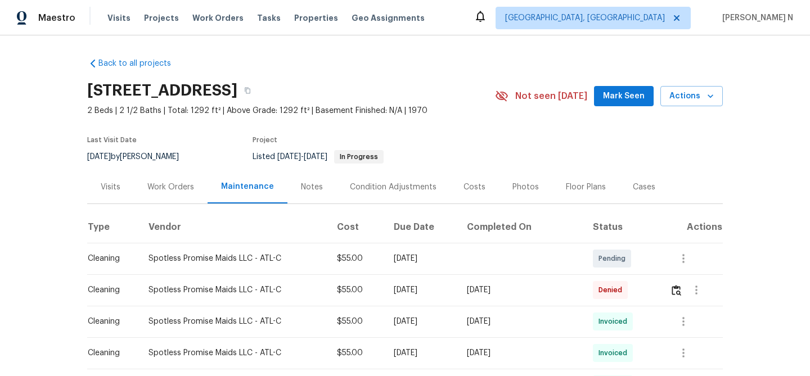
scroll to position [61, 0]
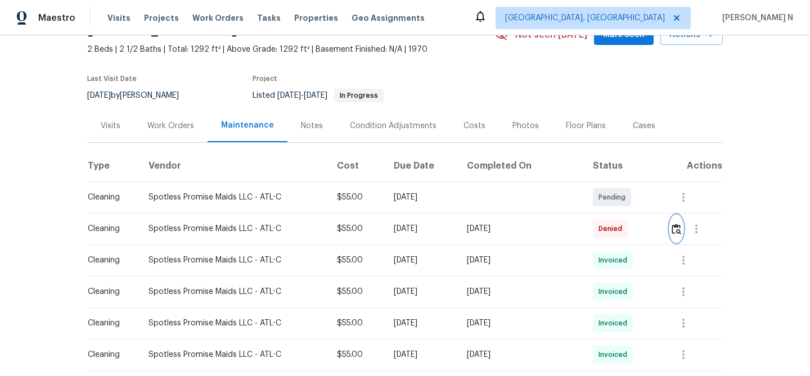
click at [677, 228] on img "button" at bounding box center [677, 229] width 10 height 11
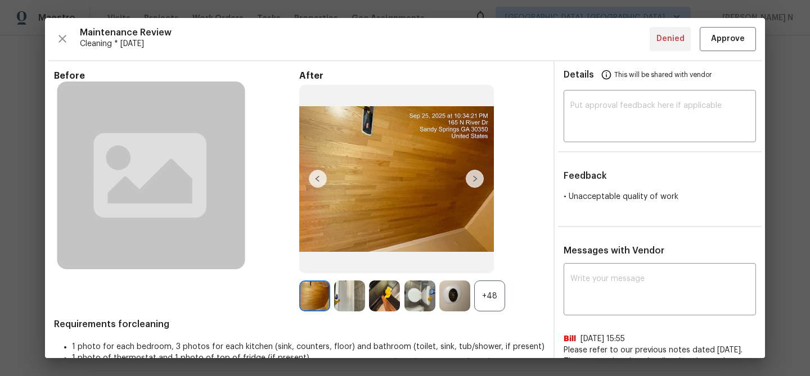
click at [484, 302] on div "+48" at bounding box center [489, 296] width 31 height 31
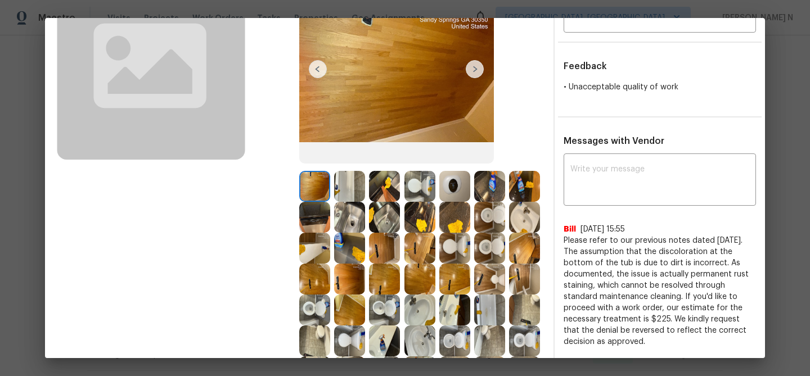
scroll to position [175, 0]
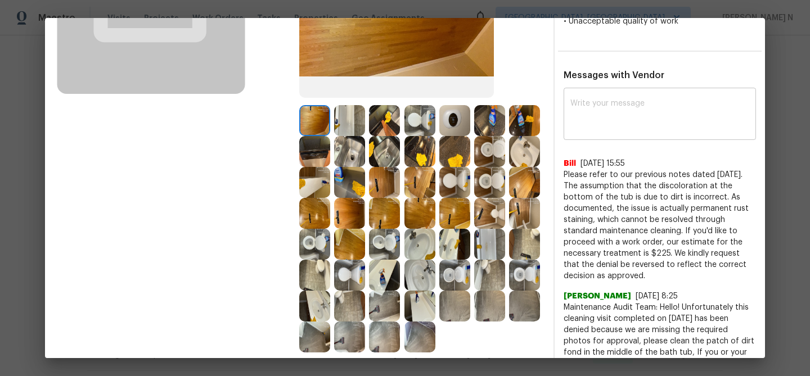
click at [659, 119] on textarea at bounding box center [659, 115] width 179 height 31
paste textarea "Maintenance Audit Team: Hello! Thank you for the feedback after further review …"
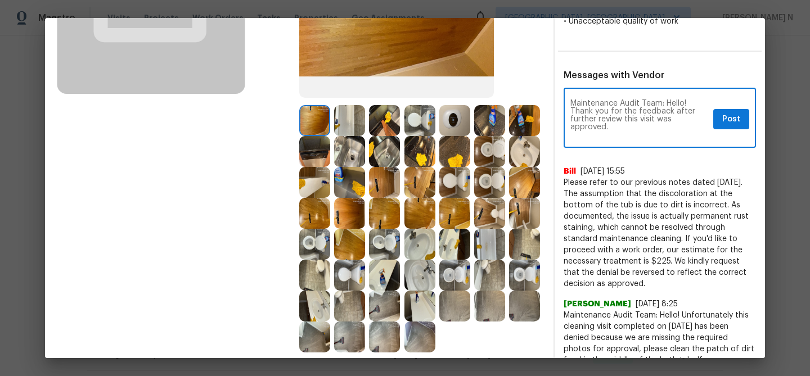
scroll to position [0, 0]
type textarea "Maintenance Audit Team: Hello! Thank you for the feedback after further review …"
click at [736, 118] on span "Post" at bounding box center [731, 119] width 18 height 14
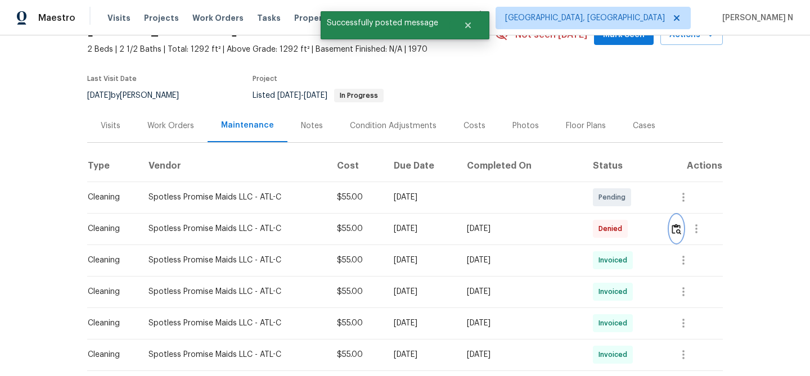
click at [679, 228] on img "button" at bounding box center [677, 229] width 10 height 11
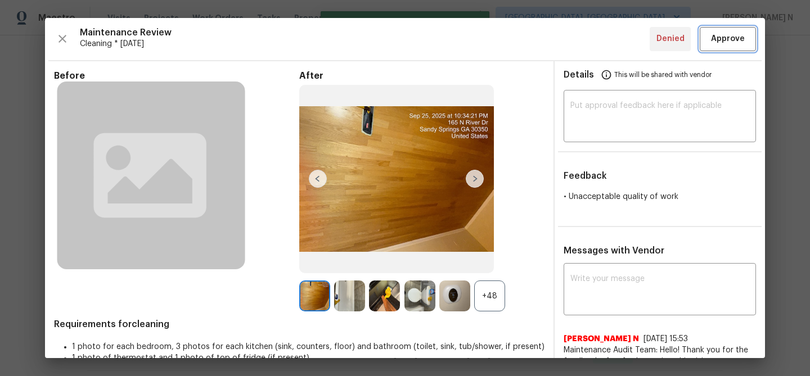
click at [720, 38] on span "Approve" at bounding box center [728, 39] width 34 height 14
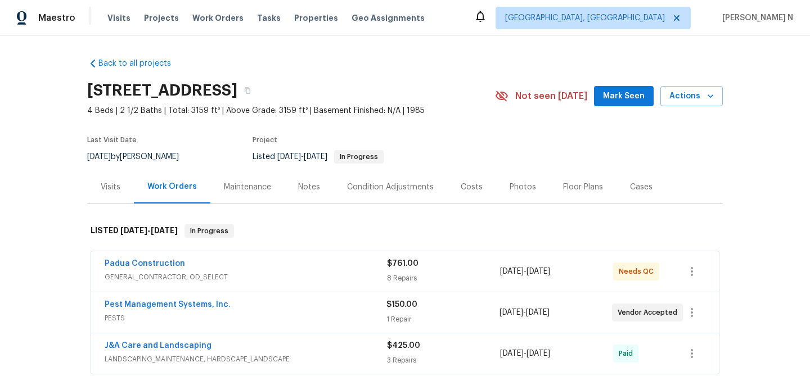
click at [257, 195] on div "Maintenance" at bounding box center [247, 186] width 74 height 33
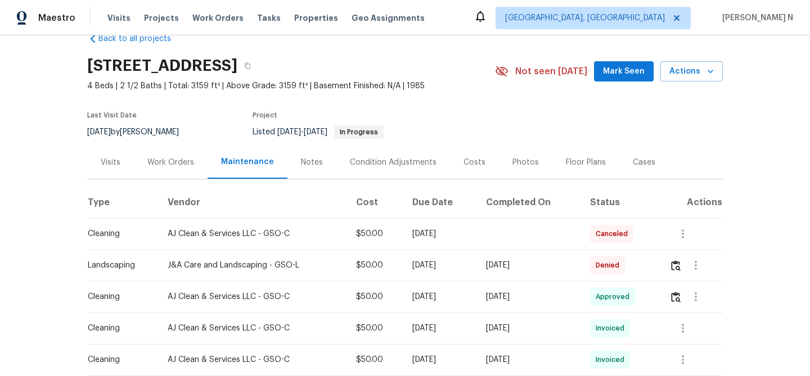
scroll to position [39, 0]
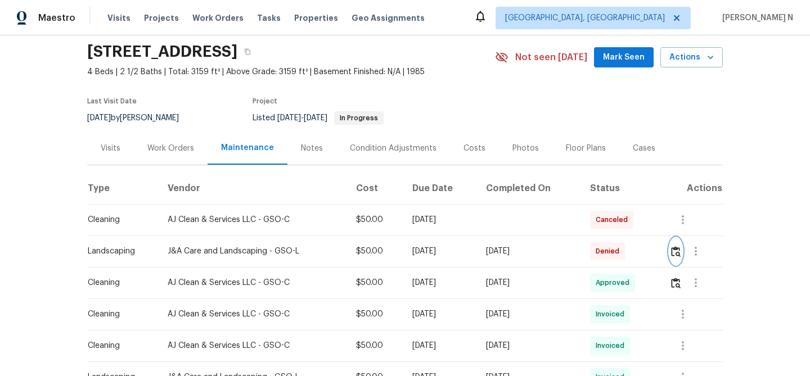
click at [675, 255] on img "button" at bounding box center [676, 251] width 10 height 11
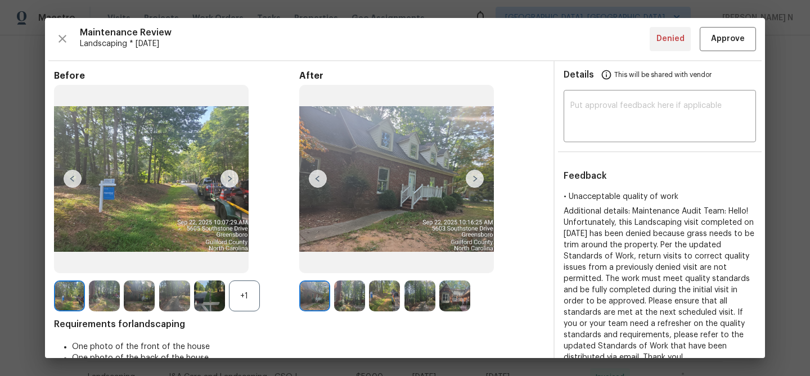
click at [481, 296] on div at bounding box center [421, 296] width 245 height 31
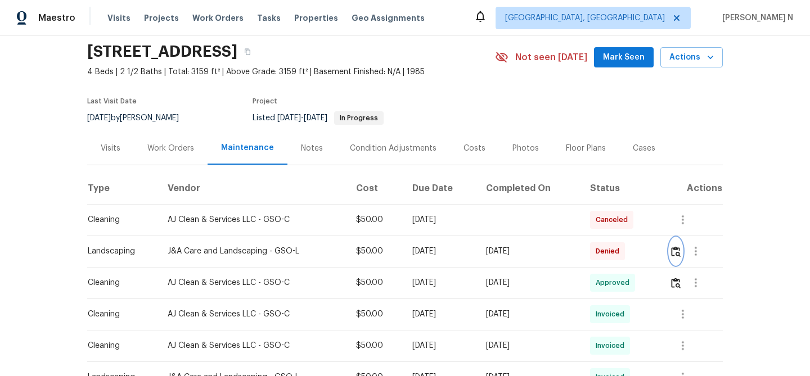
scroll to position [38, 0]
